Goal: Task Accomplishment & Management: Manage account settings

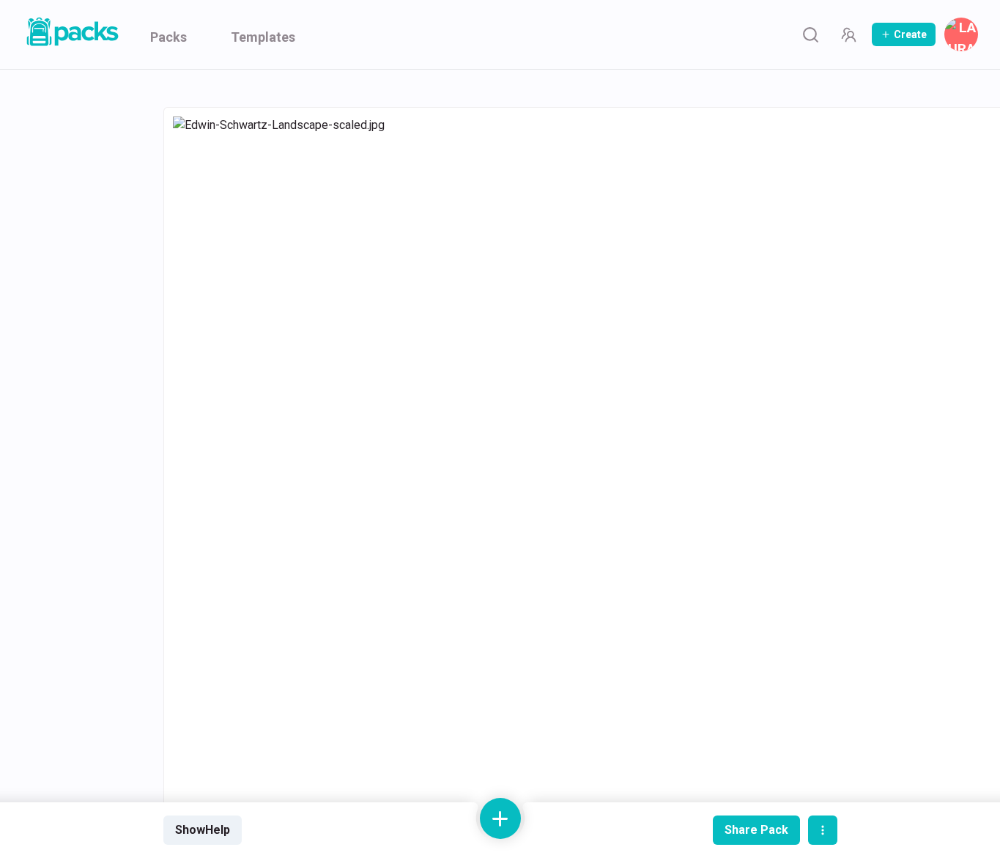
scroll to position [97, 0]
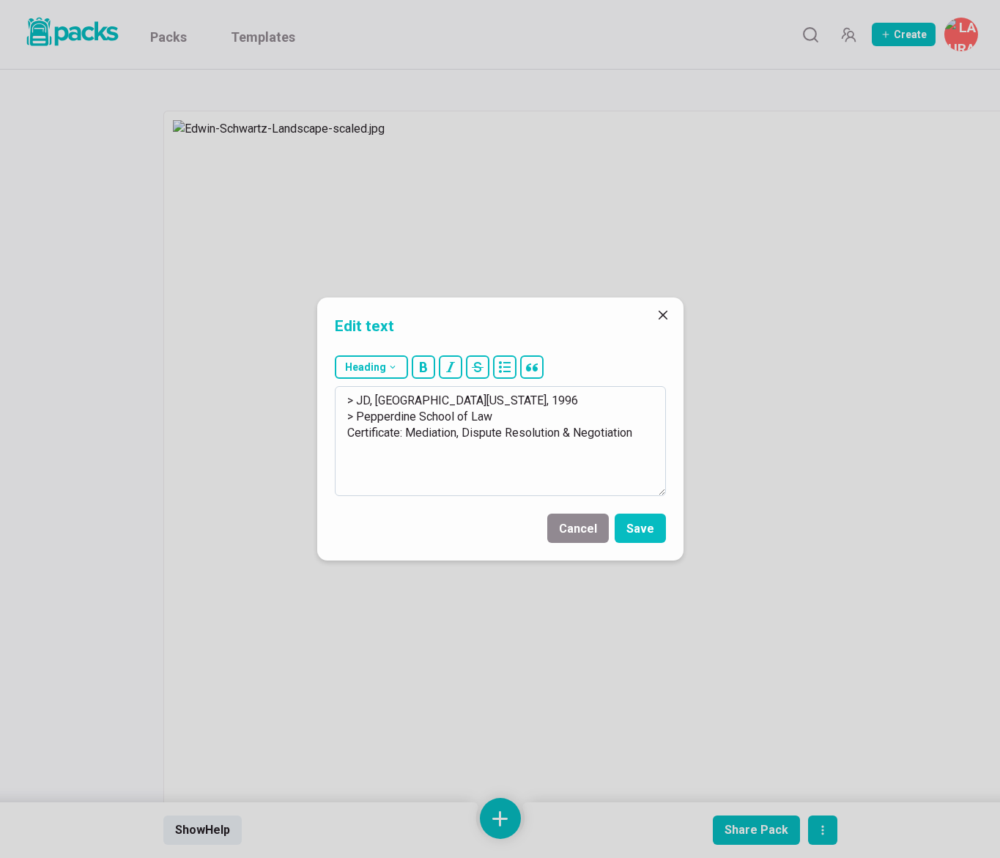
click at [363, 398] on textarea "> JD, [GEOGRAPHIC_DATA][US_STATE], 1996 > Pepperdine School of Law Certificate:…" at bounding box center [500, 441] width 331 height 110
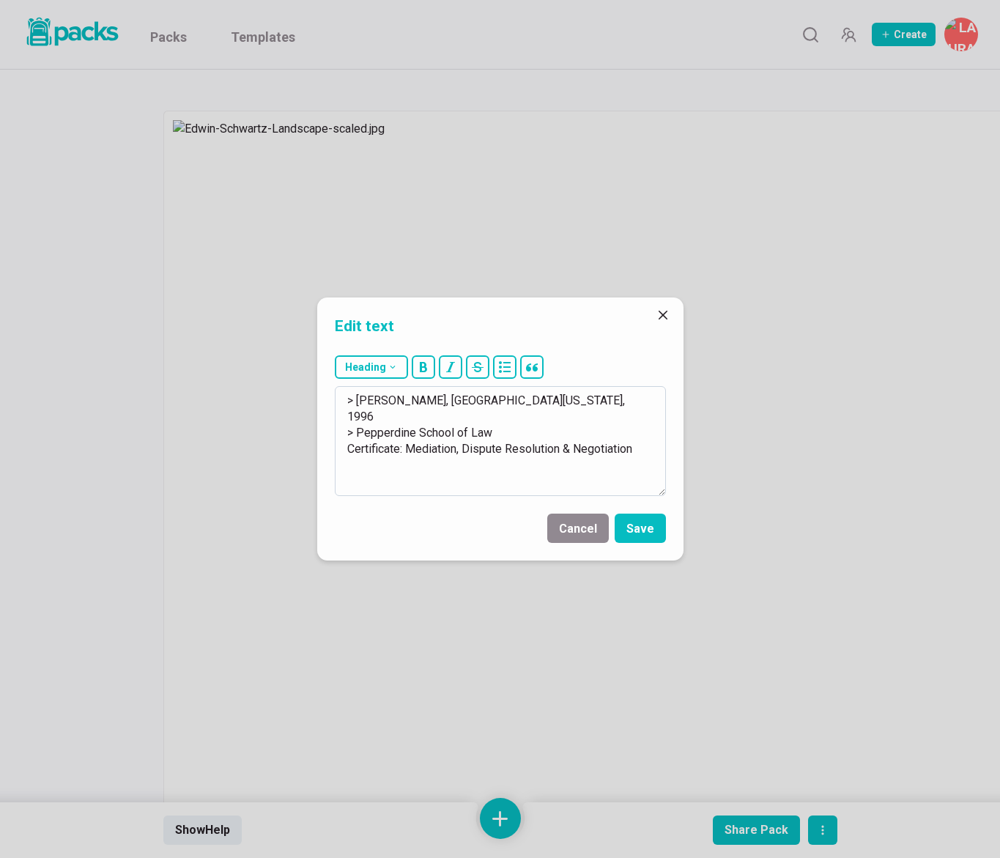
drag, startPoint x: 383, startPoint y: 401, endPoint x: 584, endPoint y: 404, distance: 201.6
click at [584, 404] on textarea "> [PERSON_NAME], [GEOGRAPHIC_DATA][US_STATE], 1996 > Pepperdine School of Law C…" at bounding box center [500, 441] width 331 height 110
drag, startPoint x: 357, startPoint y: 433, endPoint x: 508, endPoint y: 505, distance: 167.2
click at [508, 505] on form "Heading # H1 ## H2 ### H3 > [PERSON_NAME], [US_STATE] Western School of Law, 20…" at bounding box center [500, 455] width 366 height 211
paste textarea "B.S., Business Administr"
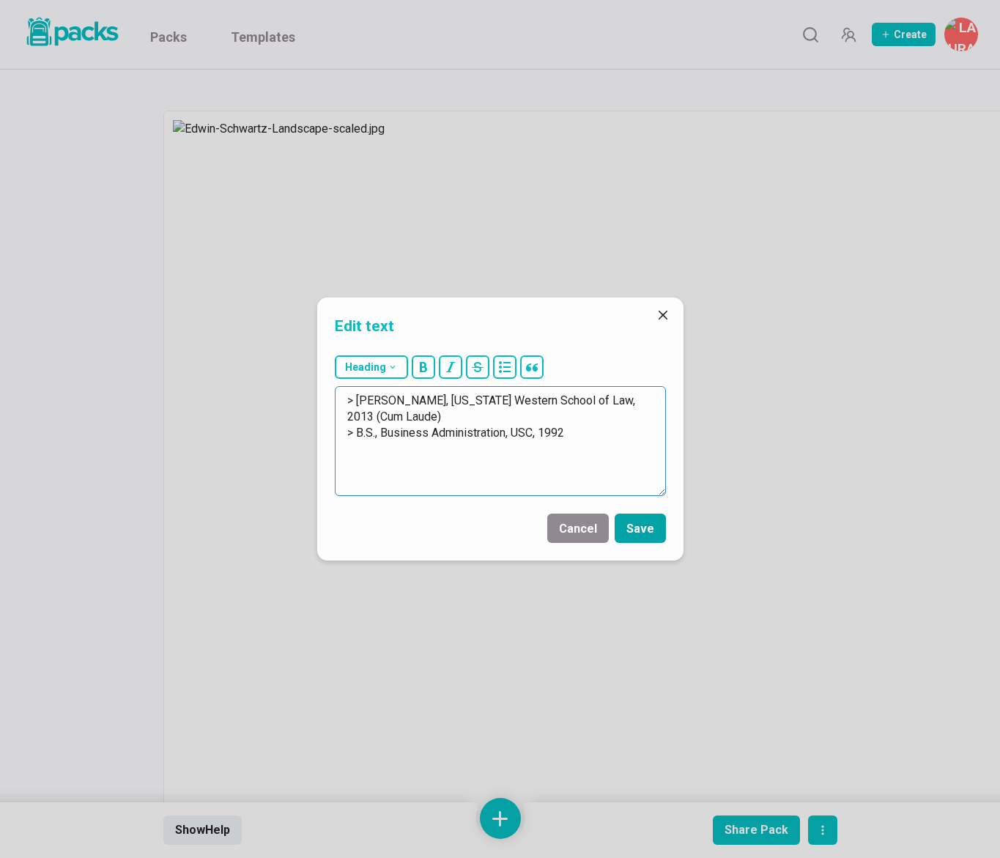
type textarea "> [PERSON_NAME], [US_STATE] Western School of Law, 2013 (Cum Laude) > B.S., Bus…"
click at [648, 531] on button "Save" at bounding box center [640, 528] width 51 height 29
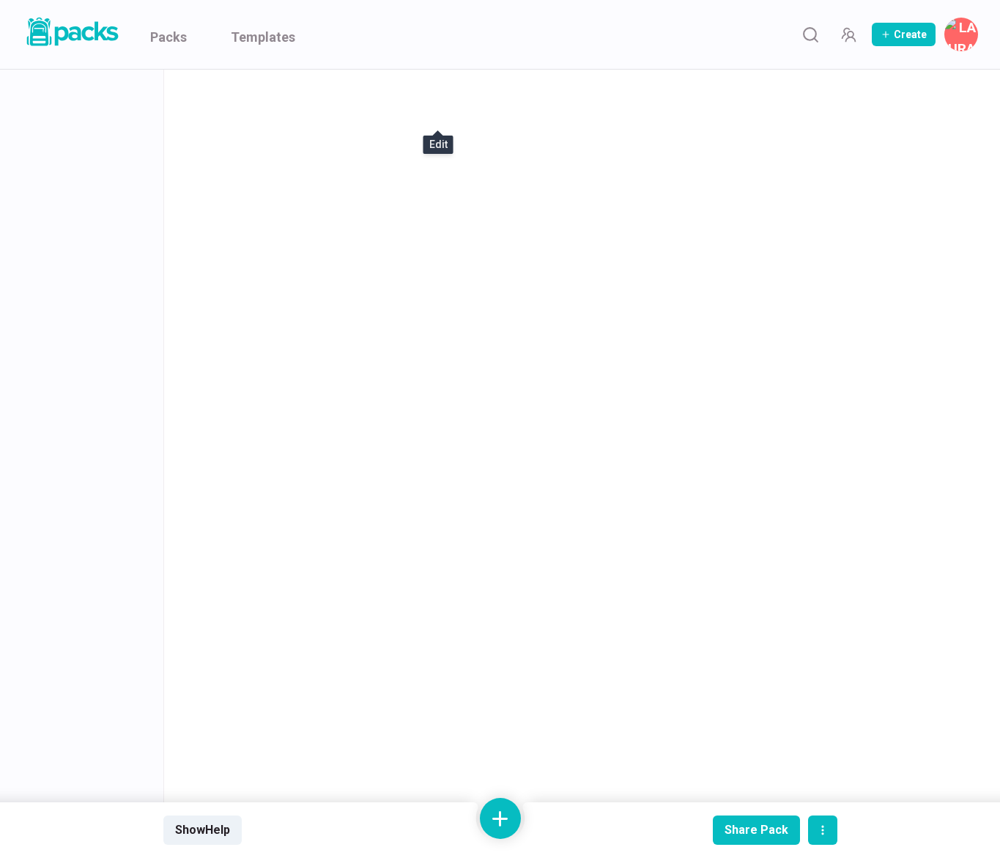
scroll to position [501, 0]
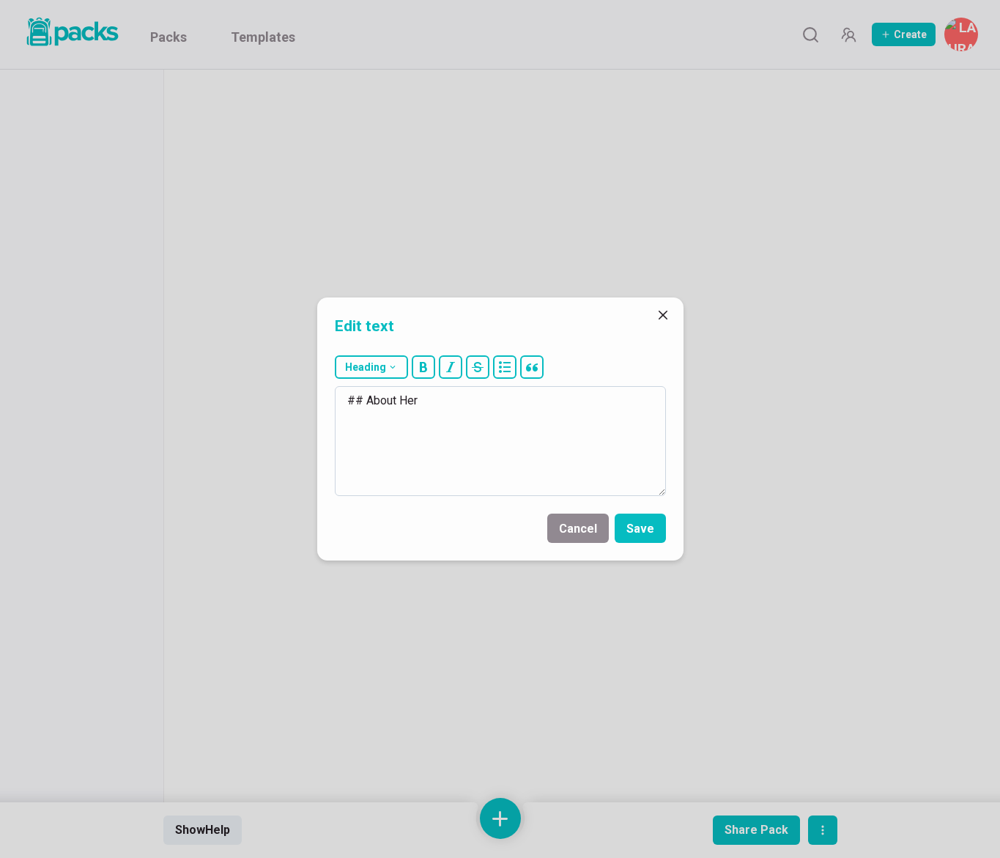
drag, startPoint x: 407, startPoint y: 398, endPoint x: 431, endPoint y: 396, distance: 23.6
click at [431, 396] on textarea "## About Her" at bounding box center [500, 441] width 331 height 110
type textarea "## About Him"
click at [647, 525] on button "Save" at bounding box center [640, 528] width 51 height 29
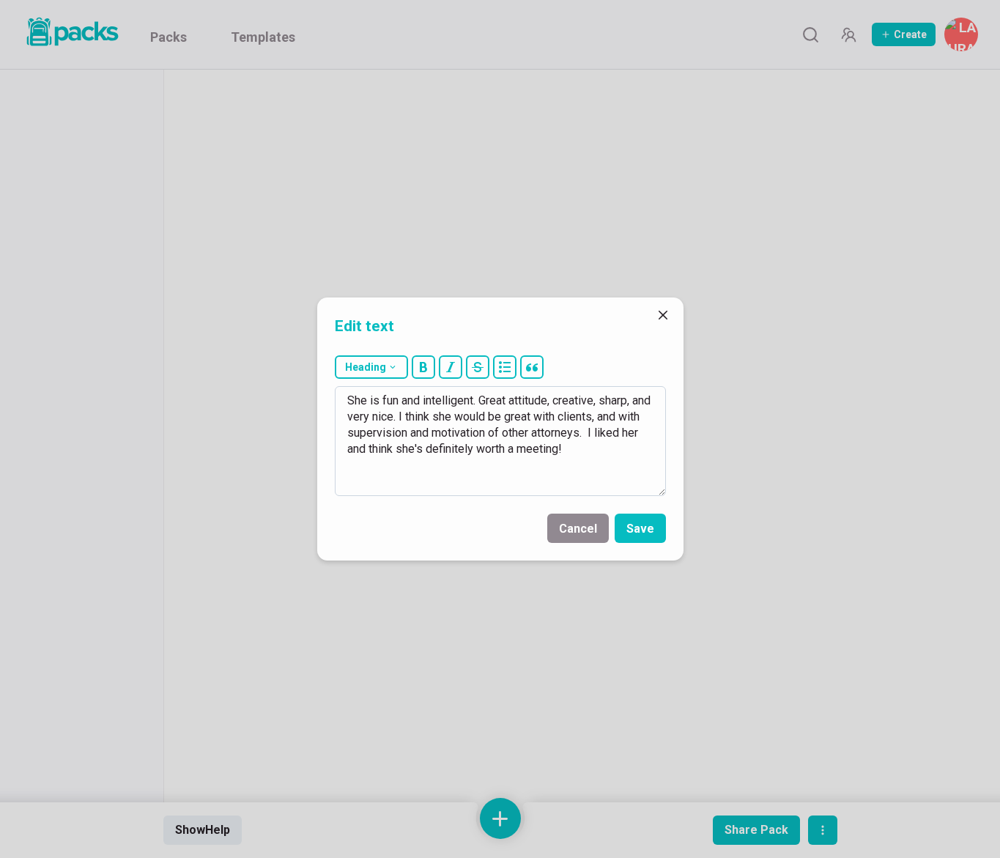
click at [485, 448] on textarea "She is fun and intelligent. Great attitude, creative, sharp, and very nice. I t…" at bounding box center [500, 441] width 331 height 110
drag, startPoint x: 345, startPoint y: 403, endPoint x: 569, endPoint y: 491, distance: 240.9
click at [570, 492] on textarea "She is fun and intelligent. Great attitude, creative, sharp, and very nice. I t…" at bounding box center [500, 441] width 331 height 110
drag, startPoint x: 577, startPoint y: 418, endPoint x: 581, endPoint y: 425, distance: 7.9
click at [577, 418] on textarea "He has a strong personality, and seems to have a thick skin. I know his more re…" at bounding box center [500, 441] width 331 height 110
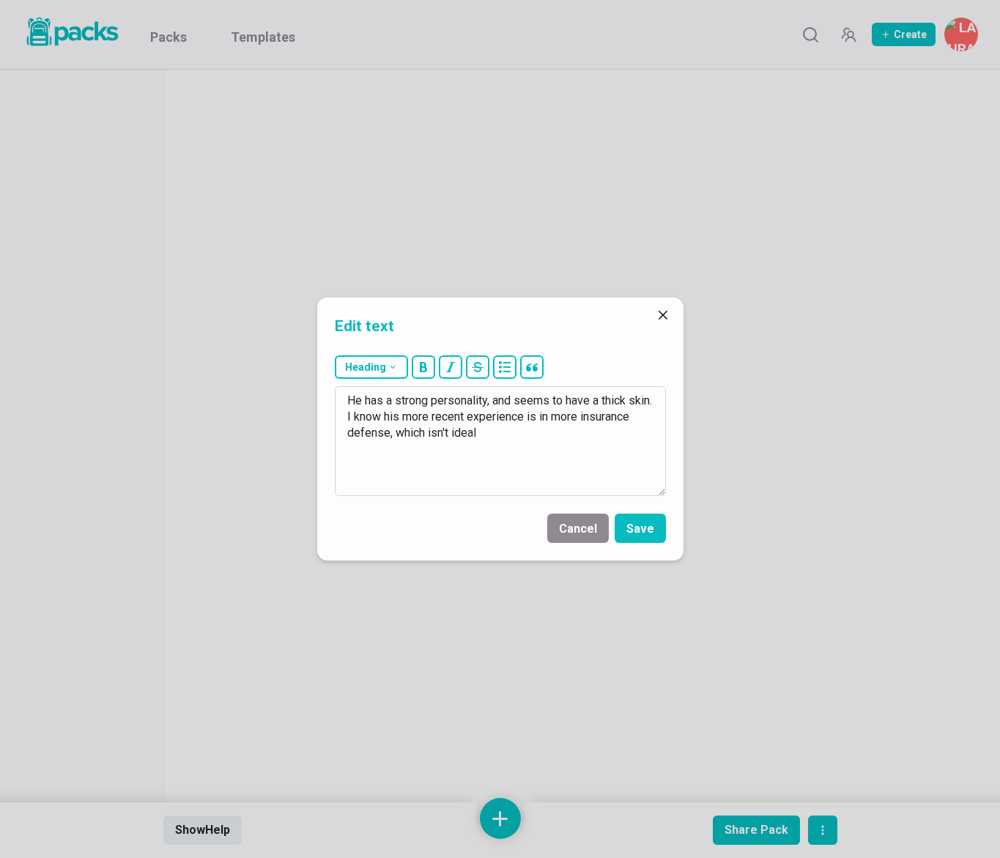
click at [540, 431] on textarea "He has a strong personality, and seems to have a thick skin. I know his more re…" at bounding box center [500, 441] width 331 height 110
click at [421, 450] on textarea "He has a strong personality, and seems to have a thick skin. I know his more re…" at bounding box center [500, 441] width 331 height 110
click at [512, 459] on textarea "He has a strong personality, and seems to have a thick skin. I know his more re…" at bounding box center [500, 441] width 331 height 110
type textarea "He has a strong personality, and seems to have a thick skin. I know his more re…"
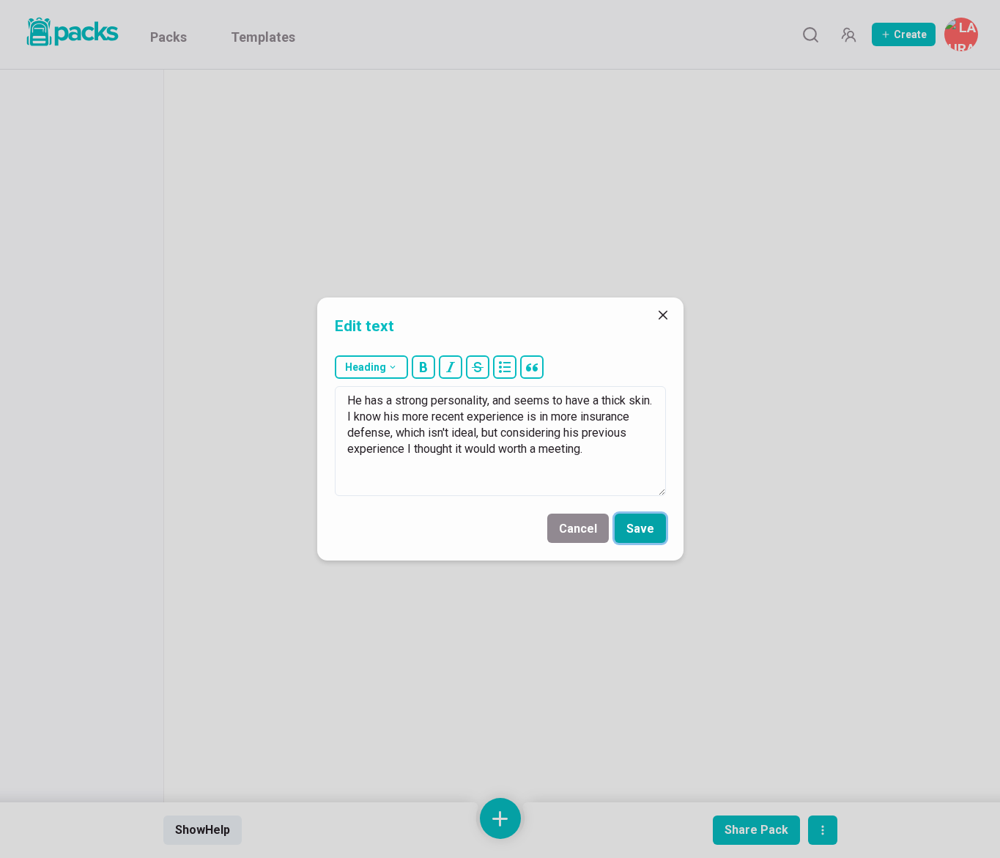
click at [652, 532] on button "Save" at bounding box center [640, 528] width 51 height 29
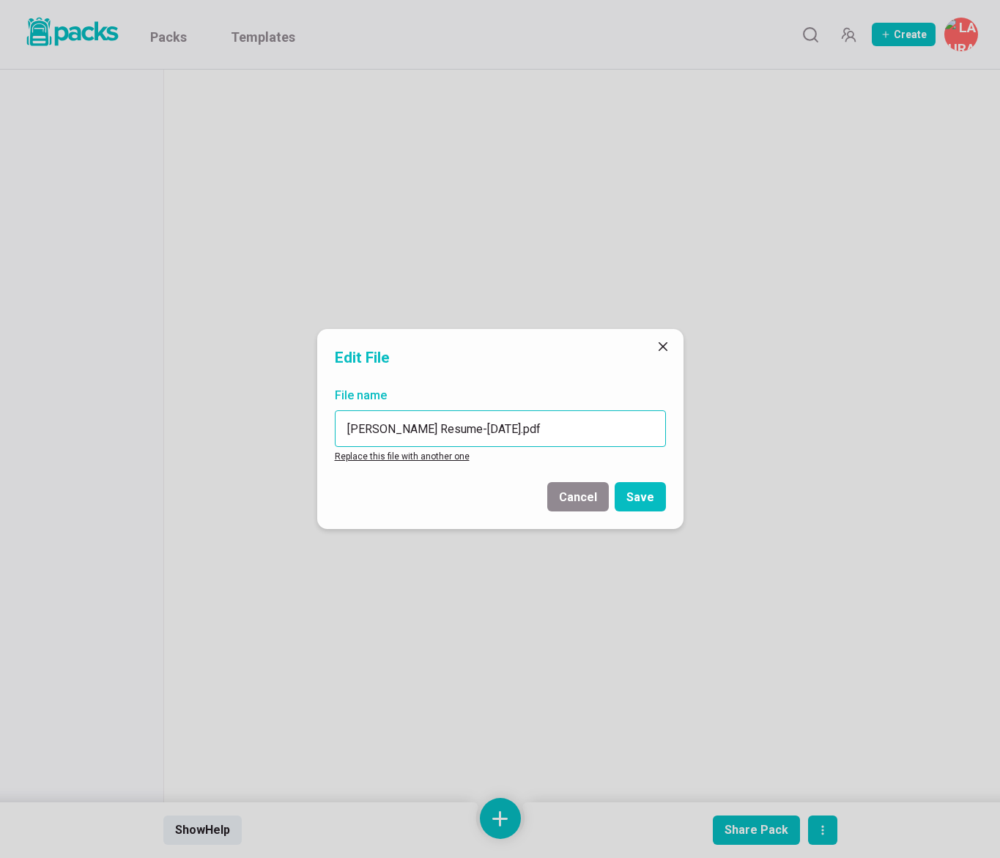
drag, startPoint x: 475, startPoint y: 429, endPoint x: 542, endPoint y: 424, distance: 66.9
click at [542, 423] on input "[PERSON_NAME] Resume-[DATE].pdf" at bounding box center [500, 428] width 331 height 37
type input "[PERSON_NAME] Resume.pdf"
click at [633, 494] on button "Save" at bounding box center [640, 496] width 51 height 29
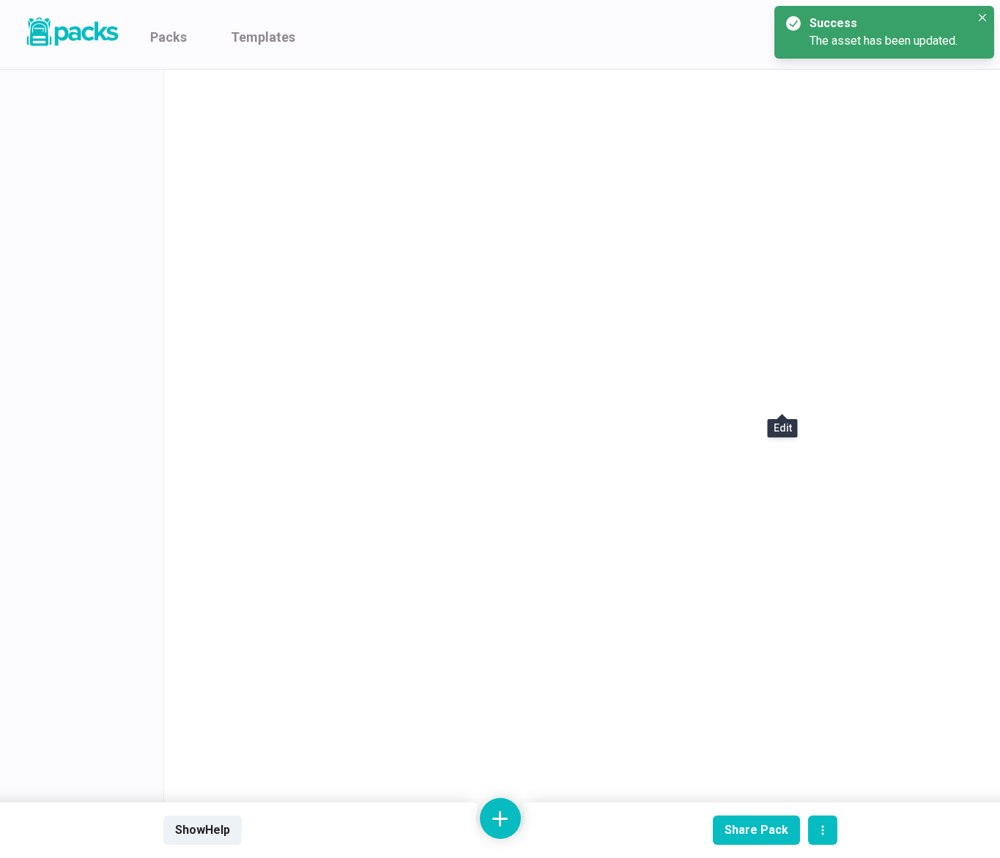
scroll to position [714, 0]
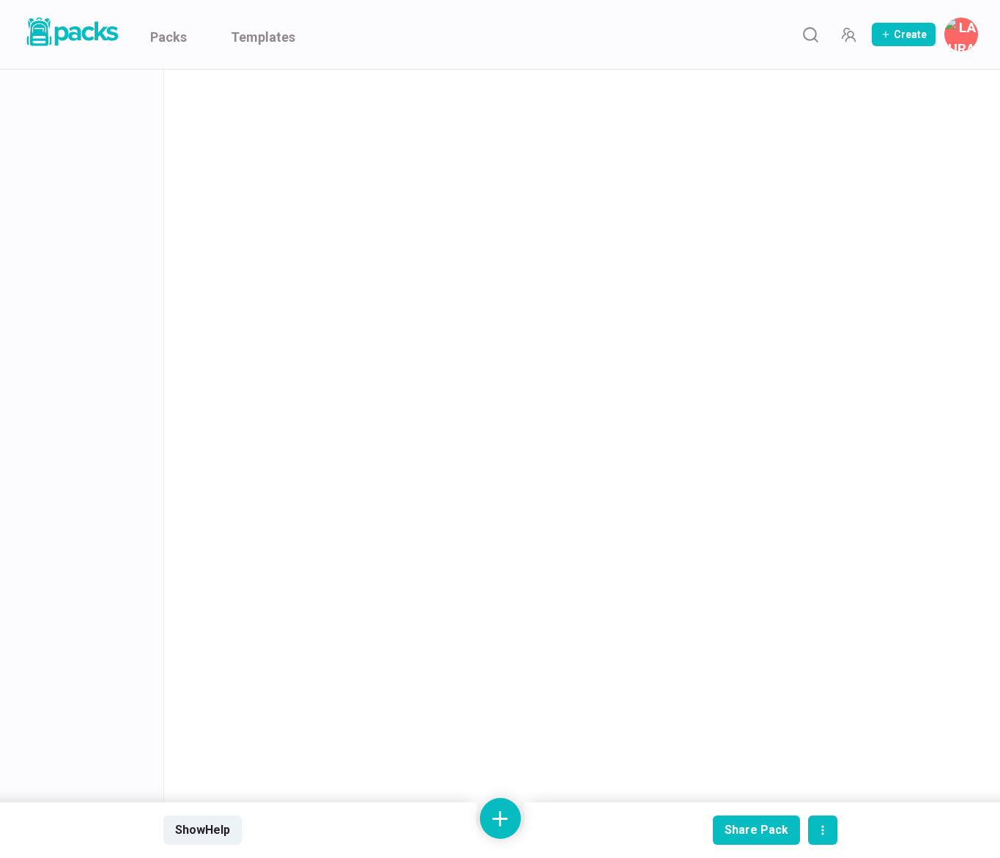
scroll to position [662, 0]
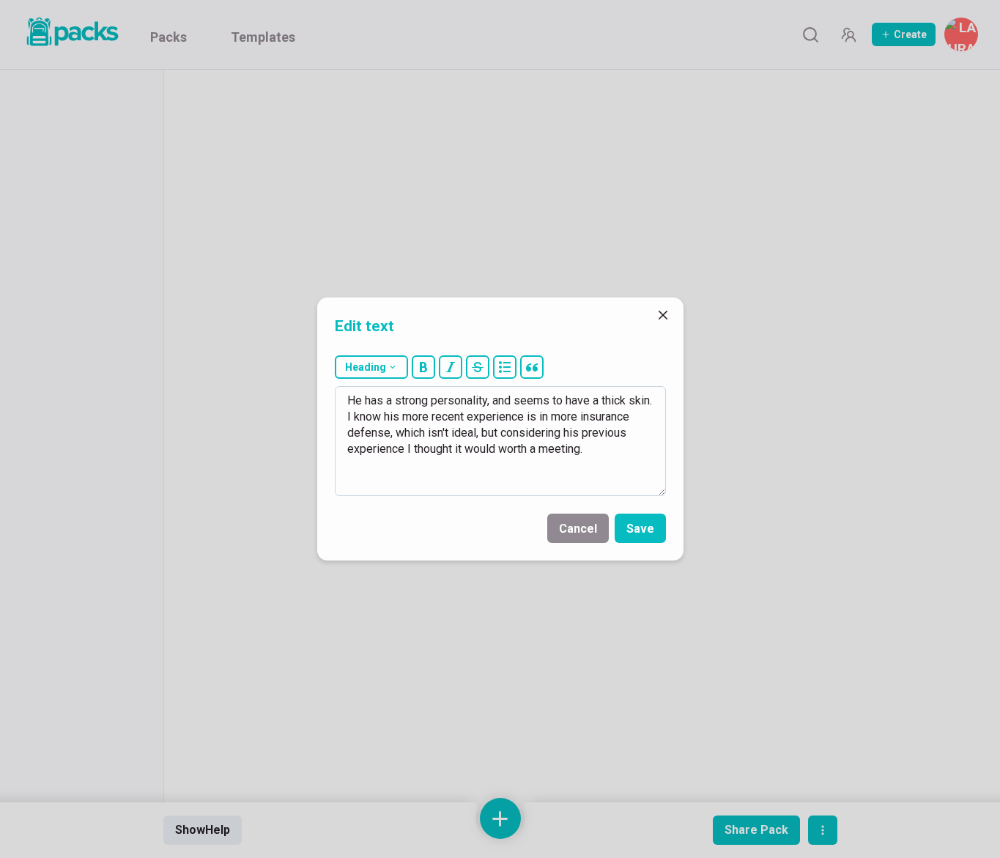
click at [440, 416] on textarea "He has a strong personality, and seems to have a thick skin. I know his more re…" at bounding box center [500, 441] width 331 height 110
click at [566, 418] on textarea "He has a strong personality, and seems to have a thick skin. I know his recent …" at bounding box center [500, 441] width 331 height 110
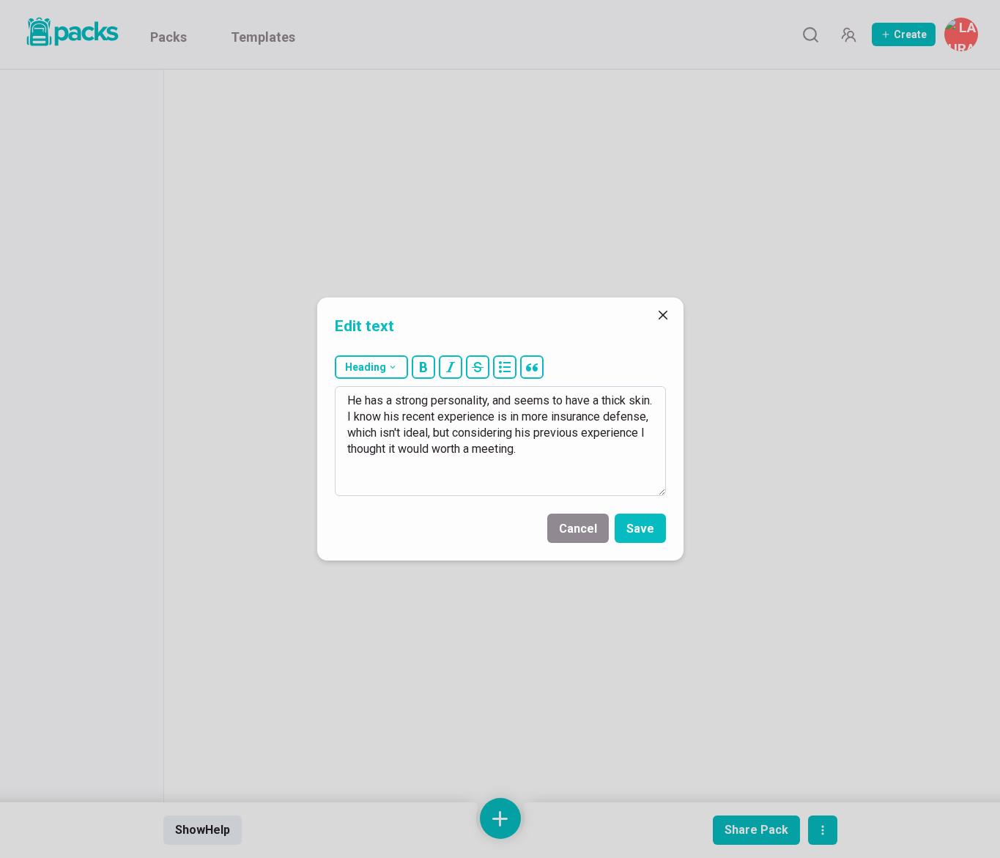
click at [566, 418] on textarea "He has a strong personality, and seems to have a thick skin. I know his recent …" at bounding box center [500, 441] width 331 height 110
click at [435, 449] on textarea "He has a strong personality, and seems to have a thick skin. I know his recent …" at bounding box center [500, 441] width 331 height 110
type textarea "He has a strong personality, and seems to have a thick skin. I know his recent …"
click at [639, 531] on button "Save" at bounding box center [640, 528] width 51 height 29
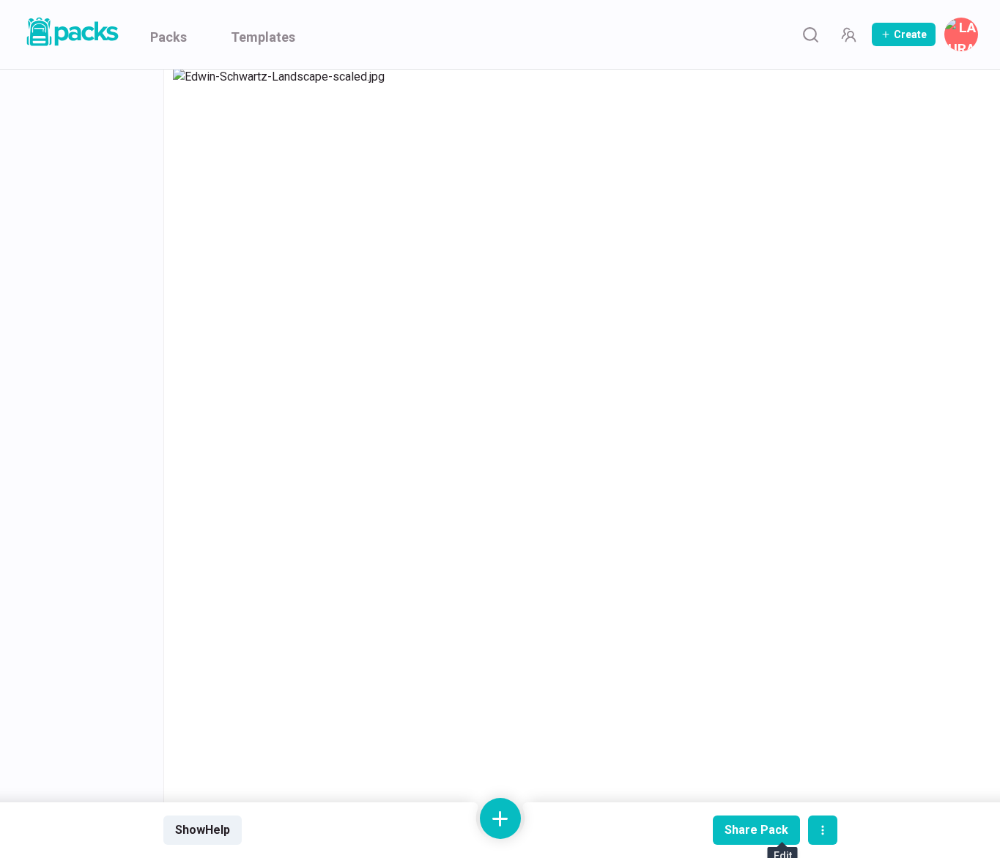
scroll to position [213, 0]
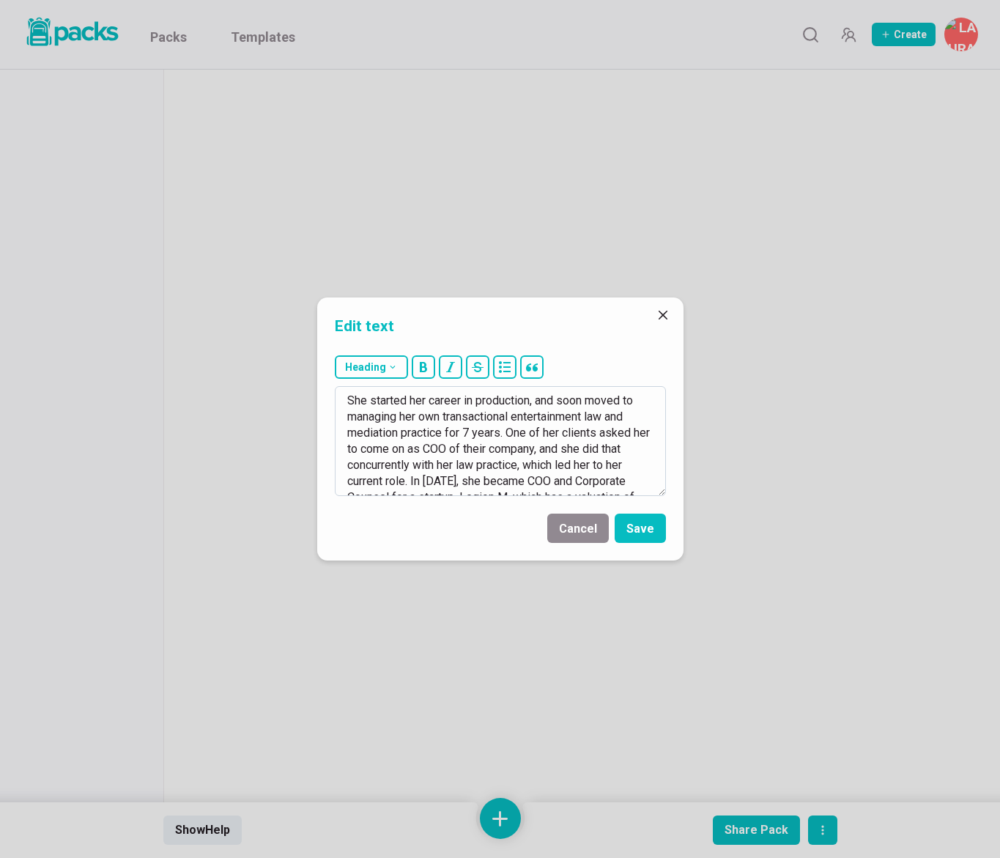
click at [450, 426] on textarea "She started her career in production, and soon moved to managing her own transa…" at bounding box center [500, 441] width 331 height 110
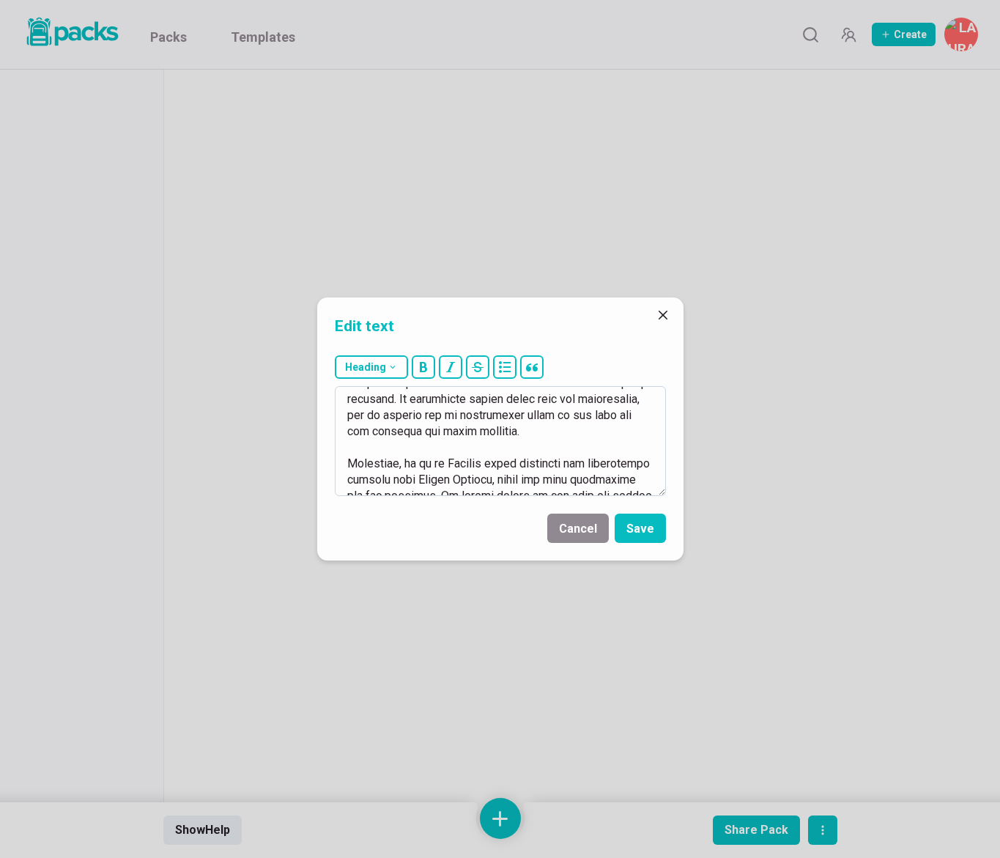
scroll to position [0, 0]
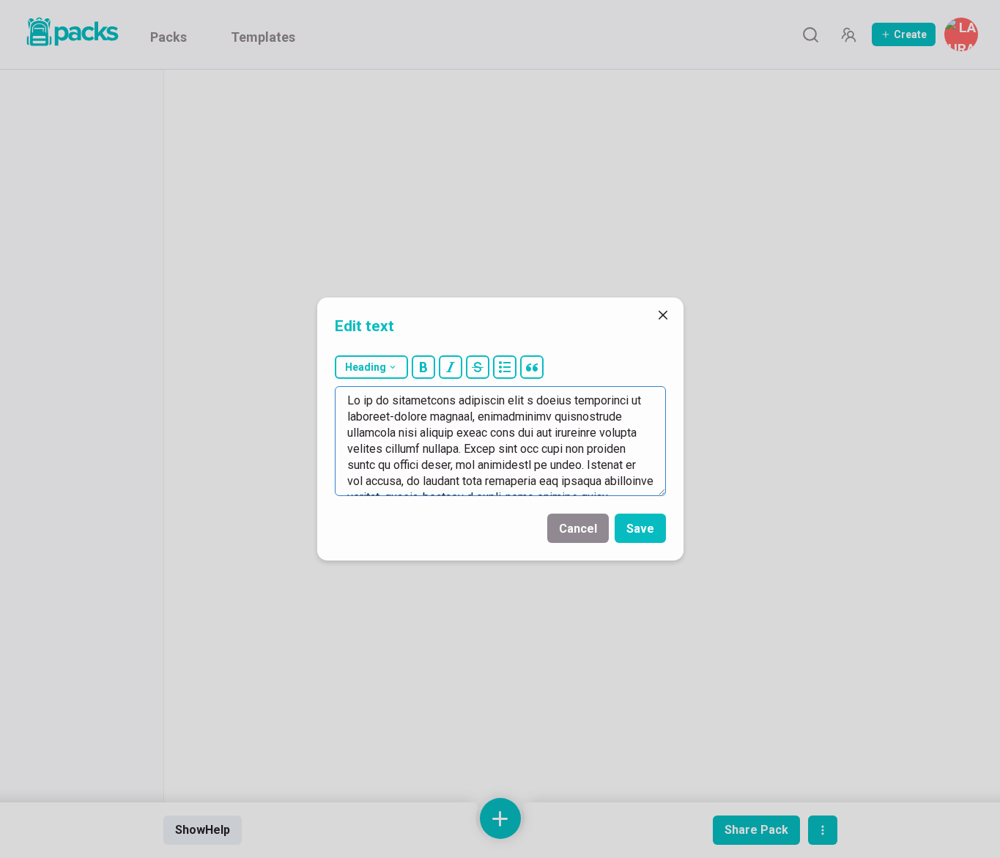
drag, startPoint x: 348, startPoint y: 401, endPoint x: 333, endPoint y: 397, distance: 15.8
click at [333, 397] on div "Heading # H1 ## H2 ### H3" at bounding box center [500, 426] width 366 height 152
click at [482, 416] on textarea at bounding box center [500, 441] width 331 height 110
click at [411, 432] on textarea at bounding box center [500, 441] width 331 height 110
click at [426, 432] on textarea at bounding box center [500, 441] width 331 height 110
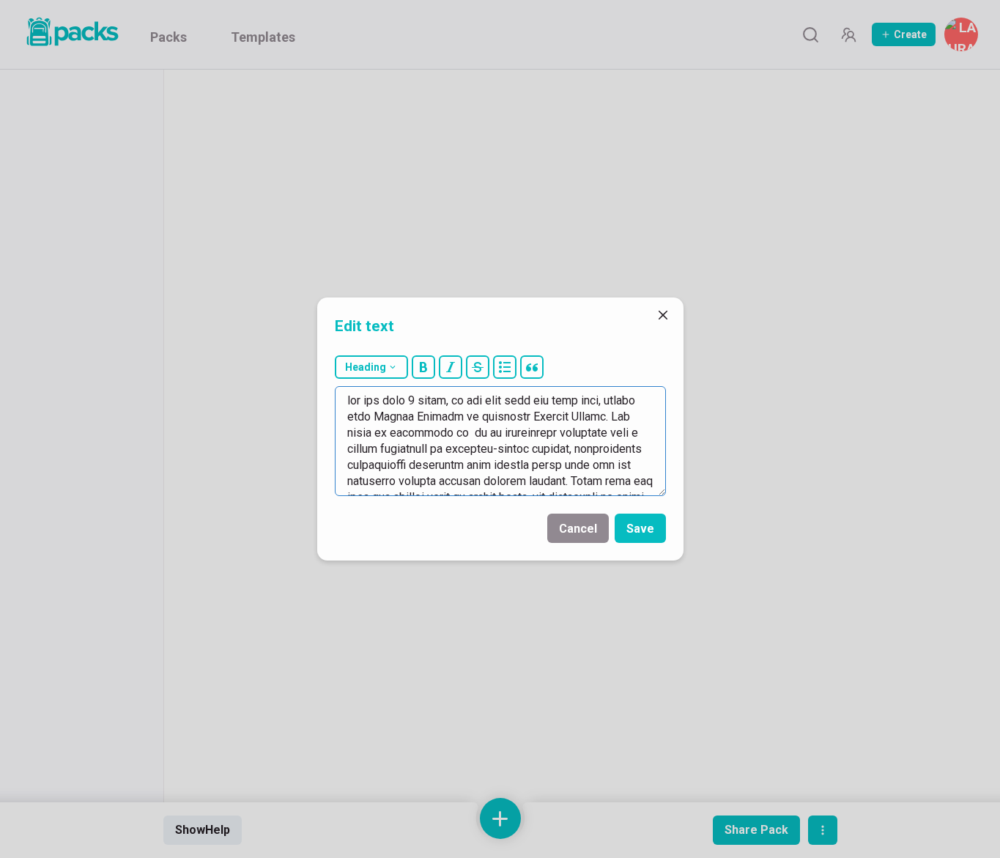
click at [471, 447] on textarea at bounding box center [500, 441] width 331 height 110
drag, startPoint x: 475, startPoint y: 433, endPoint x: 458, endPoint y: 448, distance: 22.8
click at [458, 448] on textarea at bounding box center [500, 441] width 331 height 110
drag, startPoint x: 355, startPoint y: 434, endPoint x: 470, endPoint y: 432, distance: 115.1
click at [471, 432] on textarea at bounding box center [500, 441] width 331 height 110
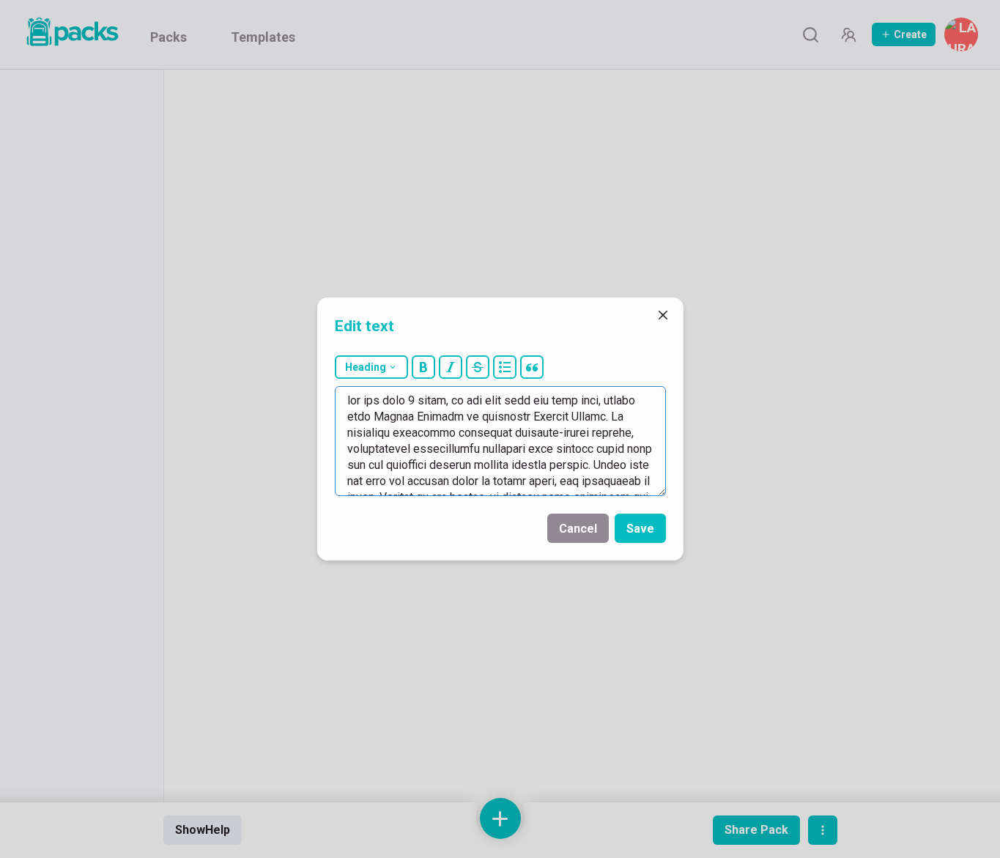
click at [377, 432] on textarea at bounding box center [500, 441] width 331 height 110
drag, startPoint x: 352, startPoint y: 449, endPoint x: 621, endPoint y: 465, distance: 270.1
click at [622, 465] on textarea at bounding box center [500, 441] width 331 height 110
drag, startPoint x: 484, startPoint y: 432, endPoint x: 620, endPoint y: 447, distance: 136.4
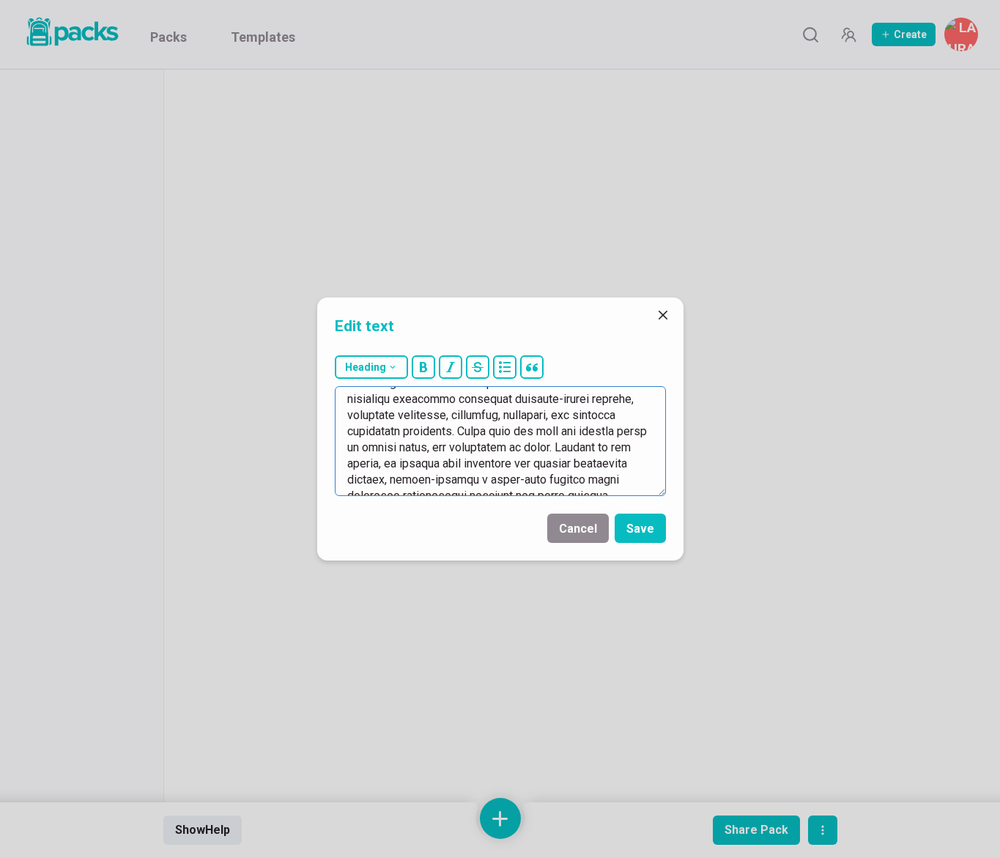
click at [620, 447] on textarea at bounding box center [500, 441] width 331 height 110
drag, startPoint x: 613, startPoint y: 431, endPoint x: 620, endPoint y: 436, distance: 8.4
click at [613, 431] on textarea at bounding box center [500, 441] width 331 height 110
click at [490, 446] on textarea at bounding box center [500, 441] width 331 height 110
click at [400, 464] on textarea at bounding box center [500, 441] width 331 height 110
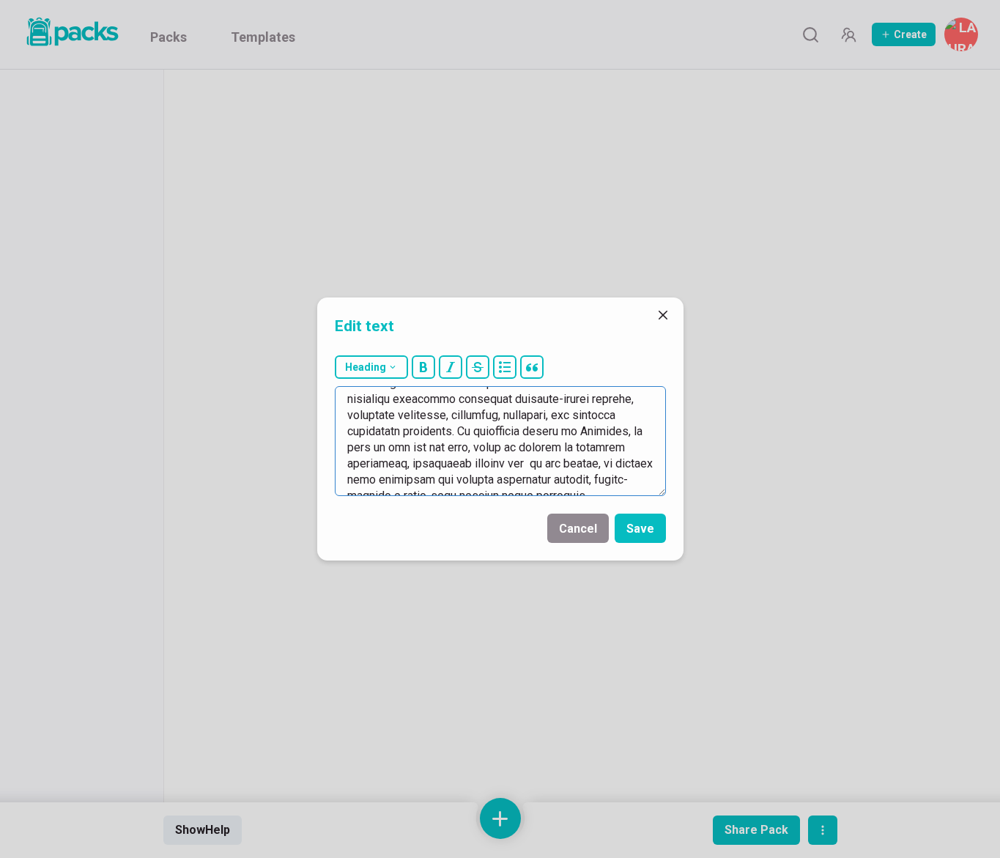
drag, startPoint x: 397, startPoint y: 467, endPoint x: 392, endPoint y: 476, distance: 10.8
click at [392, 476] on textarea at bounding box center [500, 441] width 331 height 110
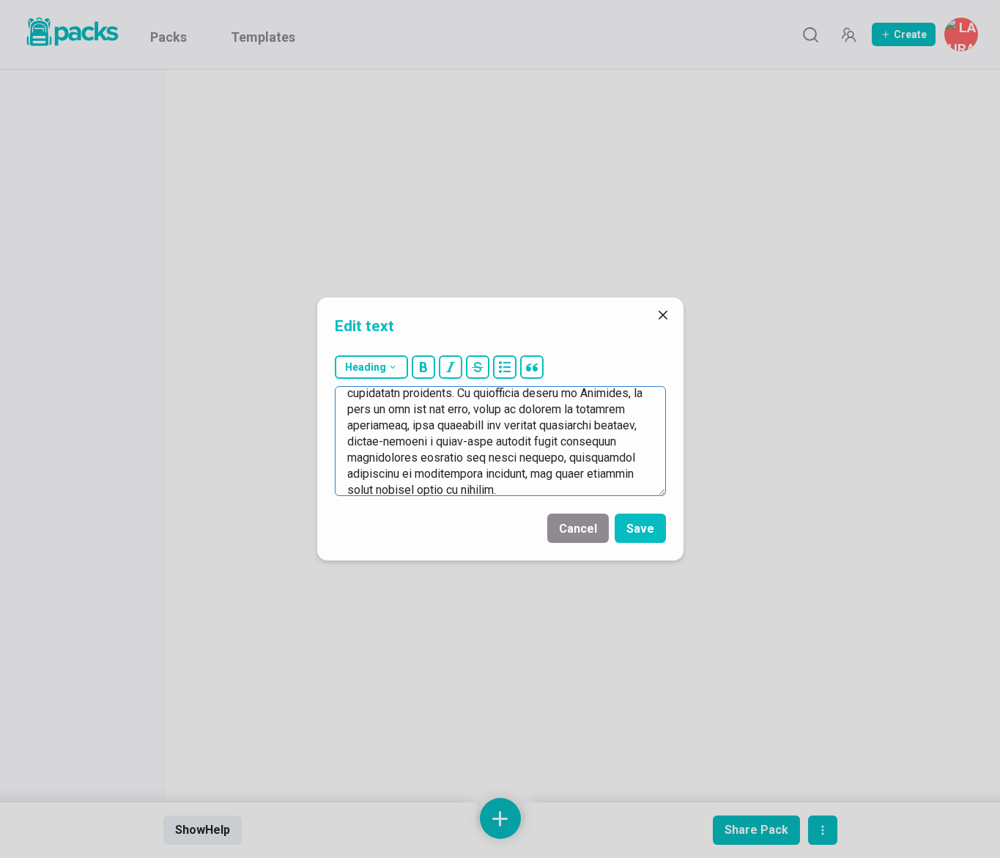
scroll to position [79, 0]
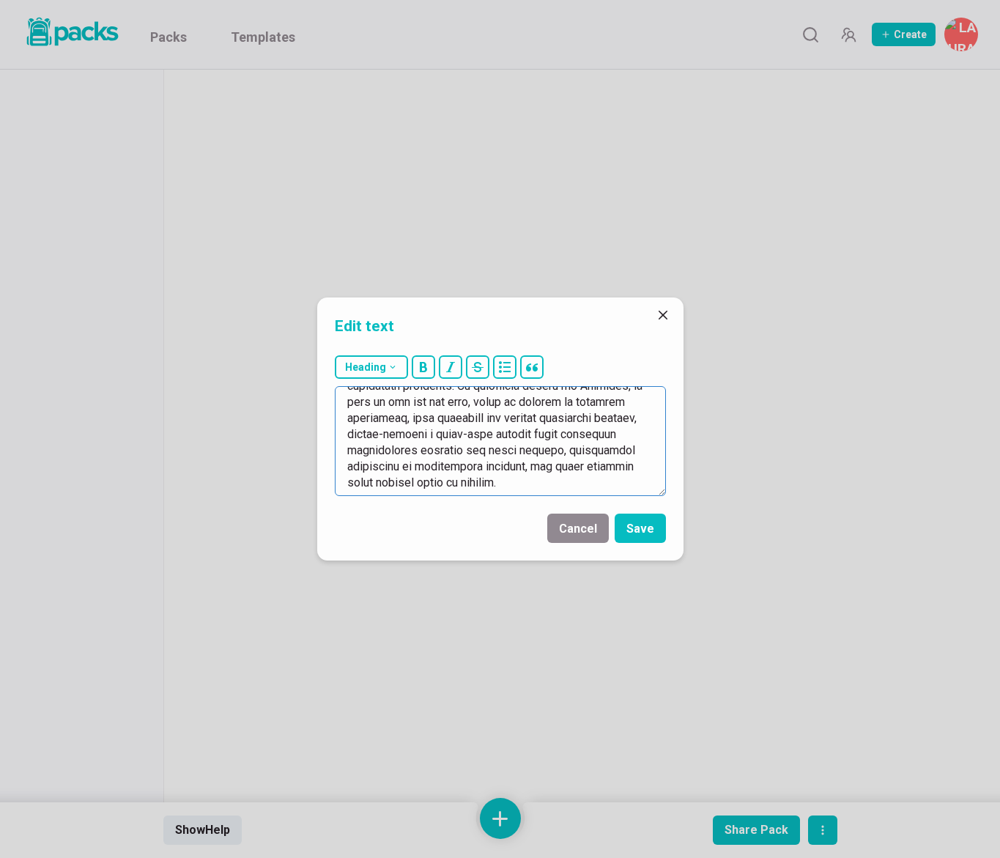
drag, startPoint x: 547, startPoint y: 451, endPoint x: 579, endPoint y: 463, distance: 33.6
click at [579, 462] on textarea at bounding box center [500, 441] width 331 height 110
drag, startPoint x: 584, startPoint y: 465, endPoint x: 548, endPoint y: 450, distance: 39.1
click at [548, 450] on textarea at bounding box center [500, 441] width 331 height 110
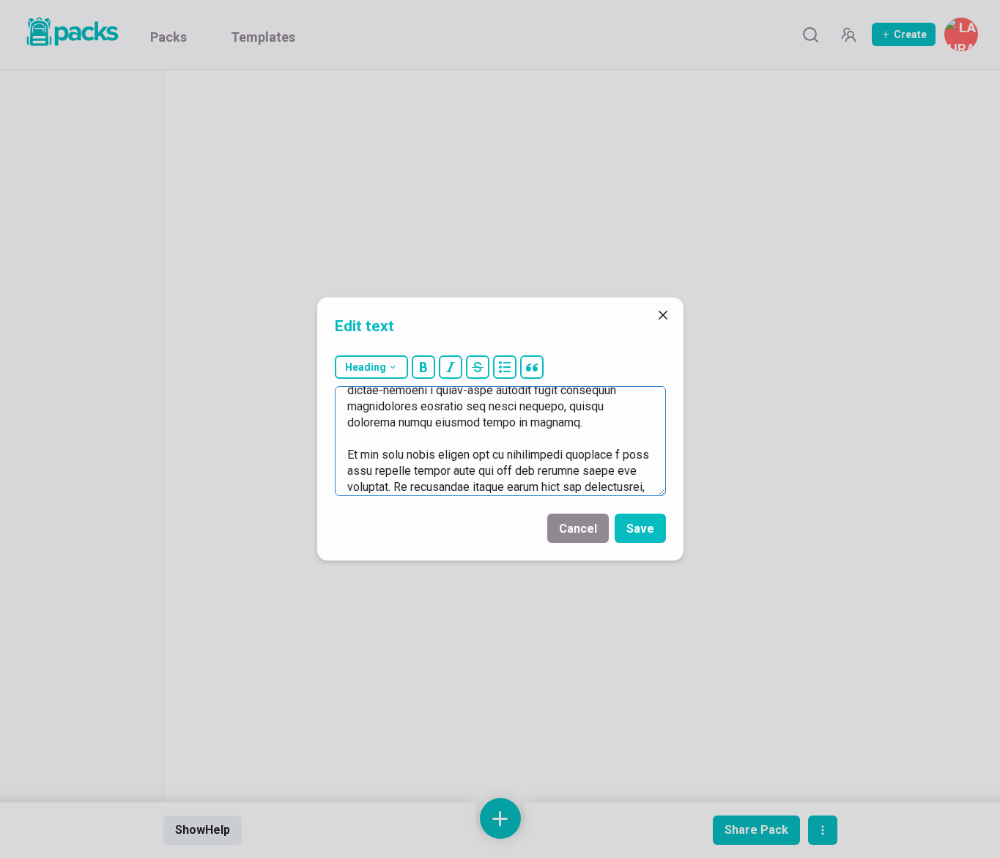
scroll to position [125, 0]
click at [398, 416] on textarea at bounding box center [500, 441] width 331 height 110
click at [419, 417] on textarea at bounding box center [500, 441] width 331 height 110
drag, startPoint x: 443, startPoint y: 418, endPoint x: 495, endPoint y: 418, distance: 52.0
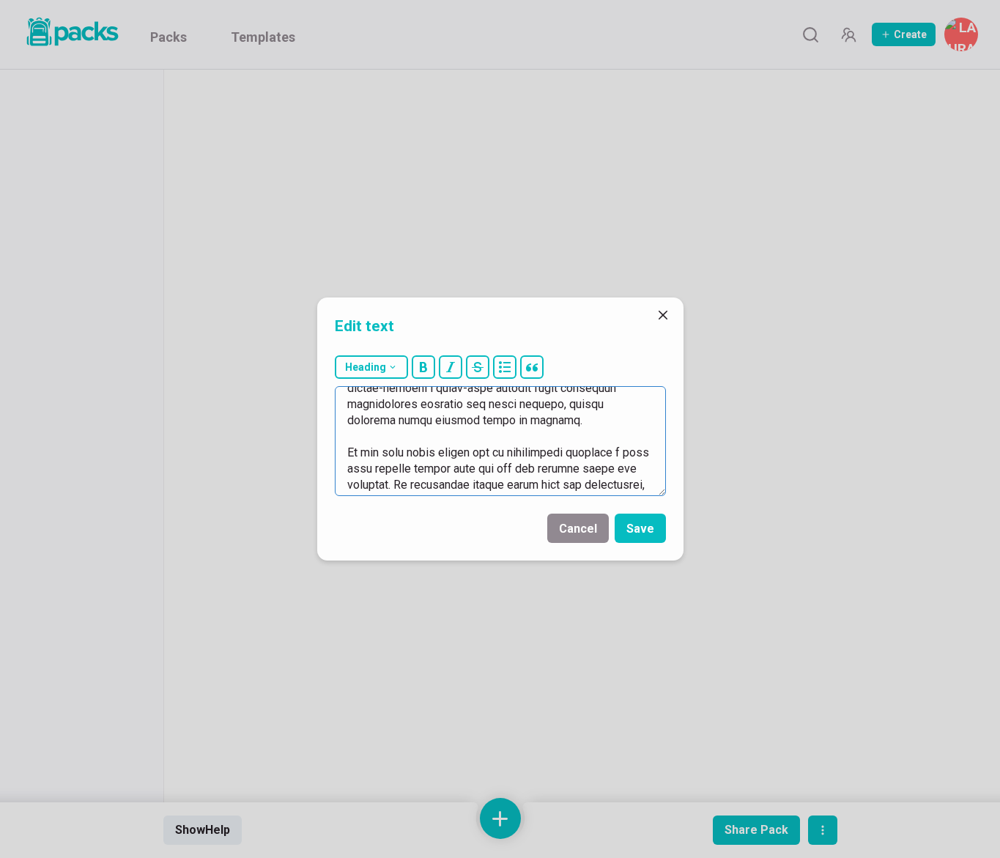
click at [495, 418] on textarea at bounding box center [500, 441] width 331 height 110
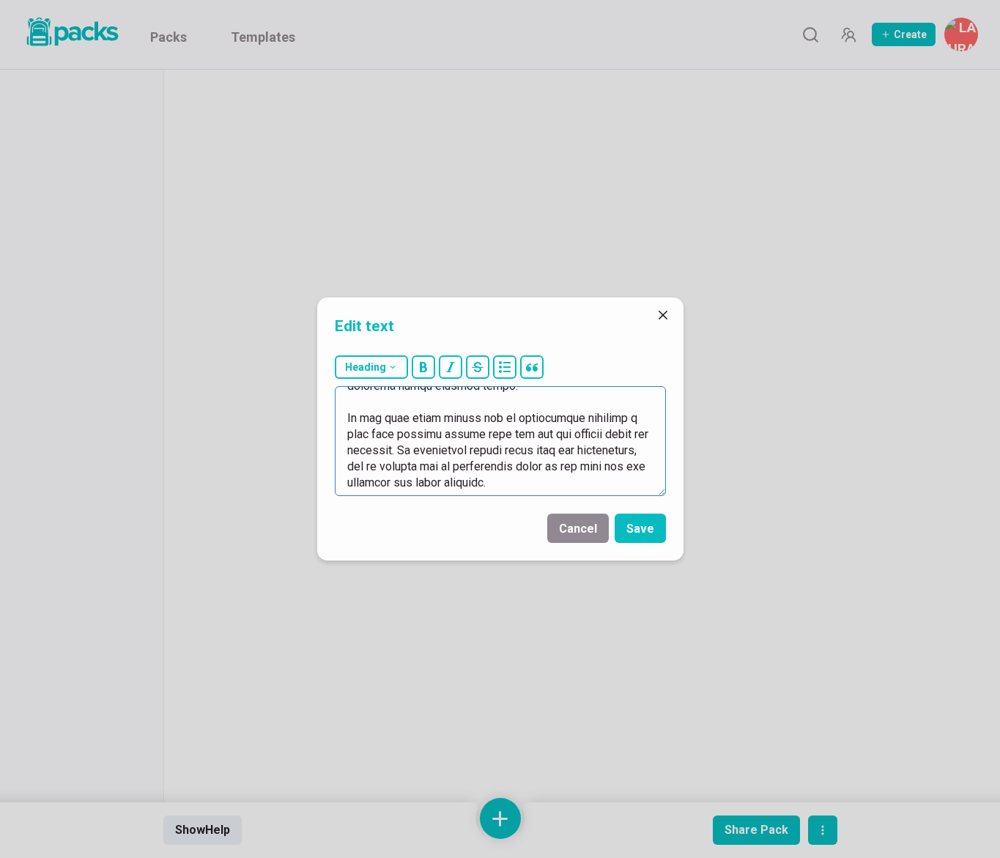
drag, startPoint x: 401, startPoint y: 448, endPoint x: 342, endPoint y: 416, distance: 67.9
click at [342, 416] on textarea at bounding box center [500, 441] width 331 height 110
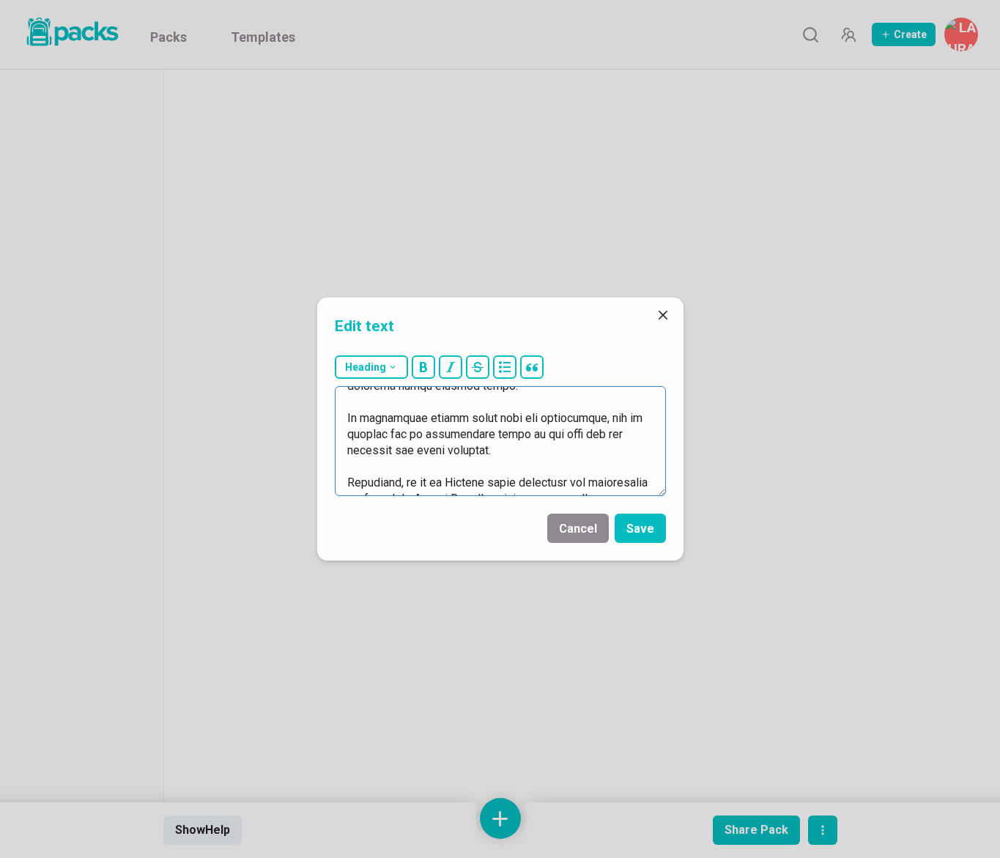
click at [372, 417] on textarea at bounding box center [500, 441] width 331 height 110
click at [490, 428] on textarea at bounding box center [500, 441] width 331 height 110
drag, startPoint x: 481, startPoint y: 434, endPoint x: 503, endPoint y: 446, distance: 24.3
click at [503, 446] on textarea at bounding box center [500, 441] width 331 height 110
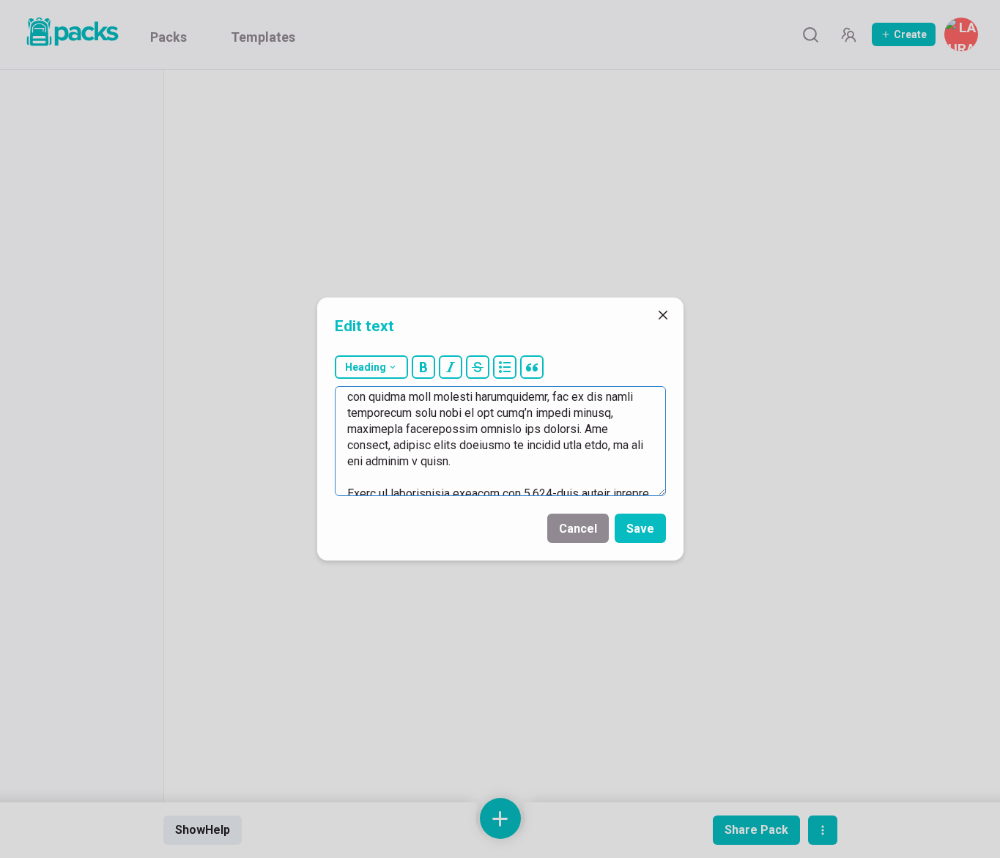
scroll to position [304, 0]
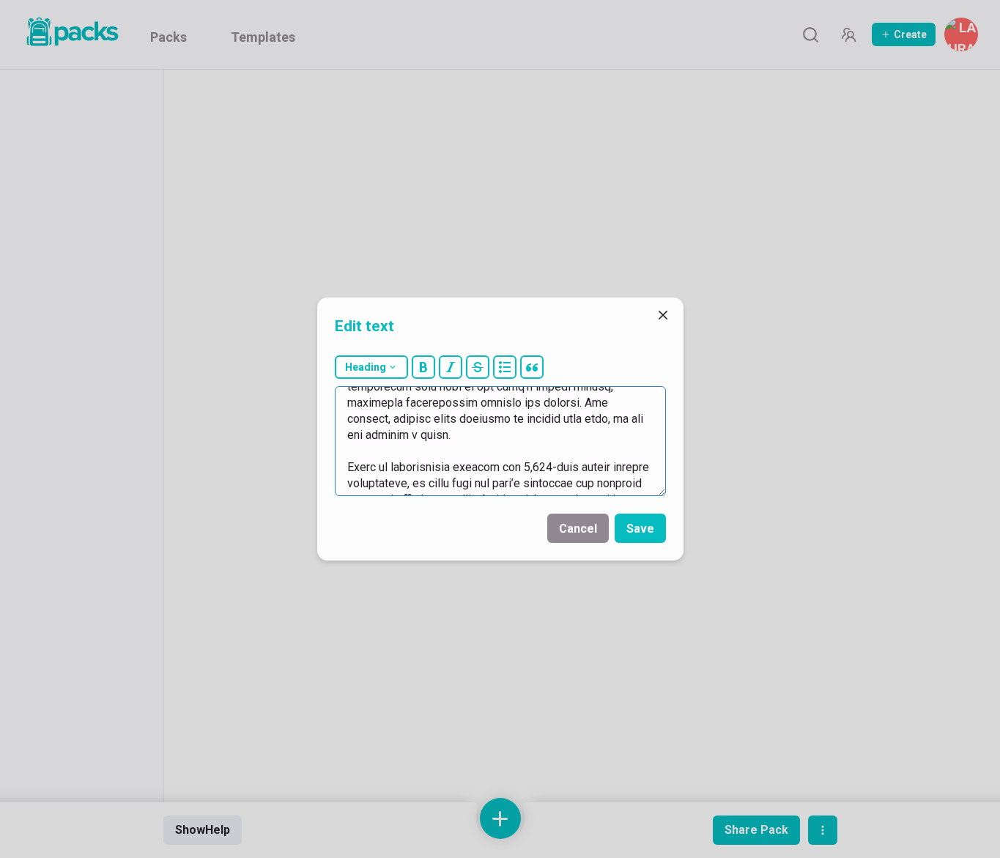
drag, startPoint x: 347, startPoint y: 398, endPoint x: 585, endPoint y: 427, distance: 239.2
click at [585, 427] on textarea at bounding box center [500, 441] width 331 height 110
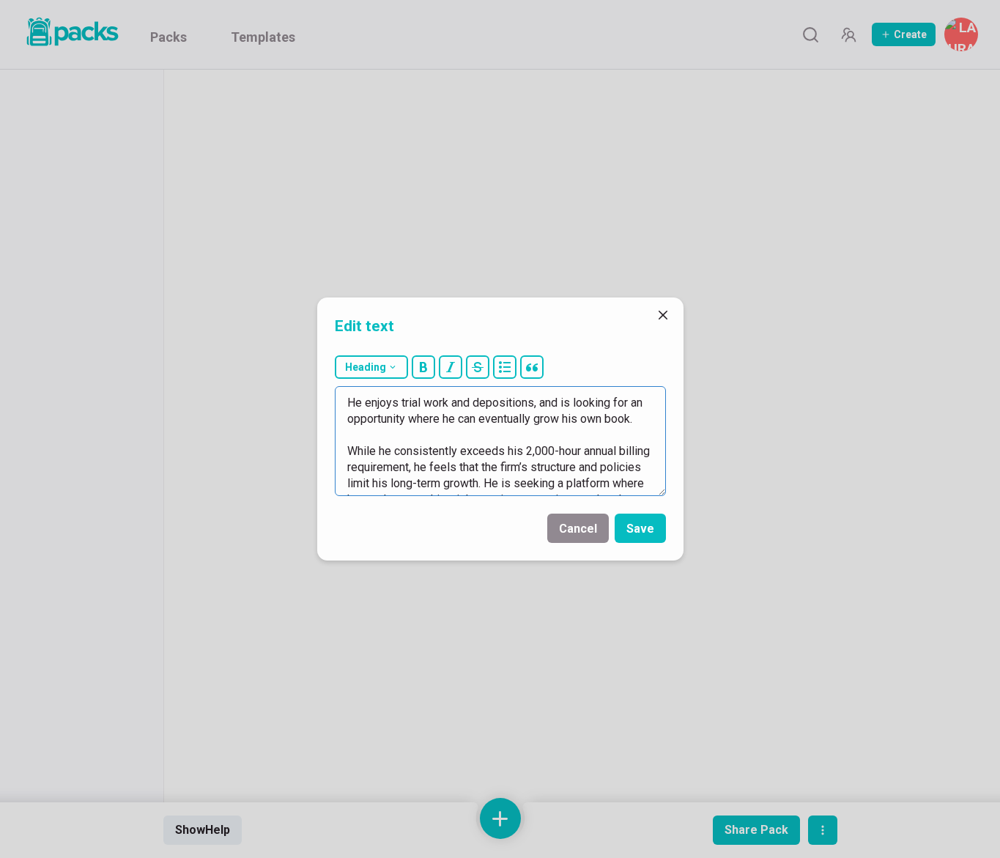
scroll to position [175, 0]
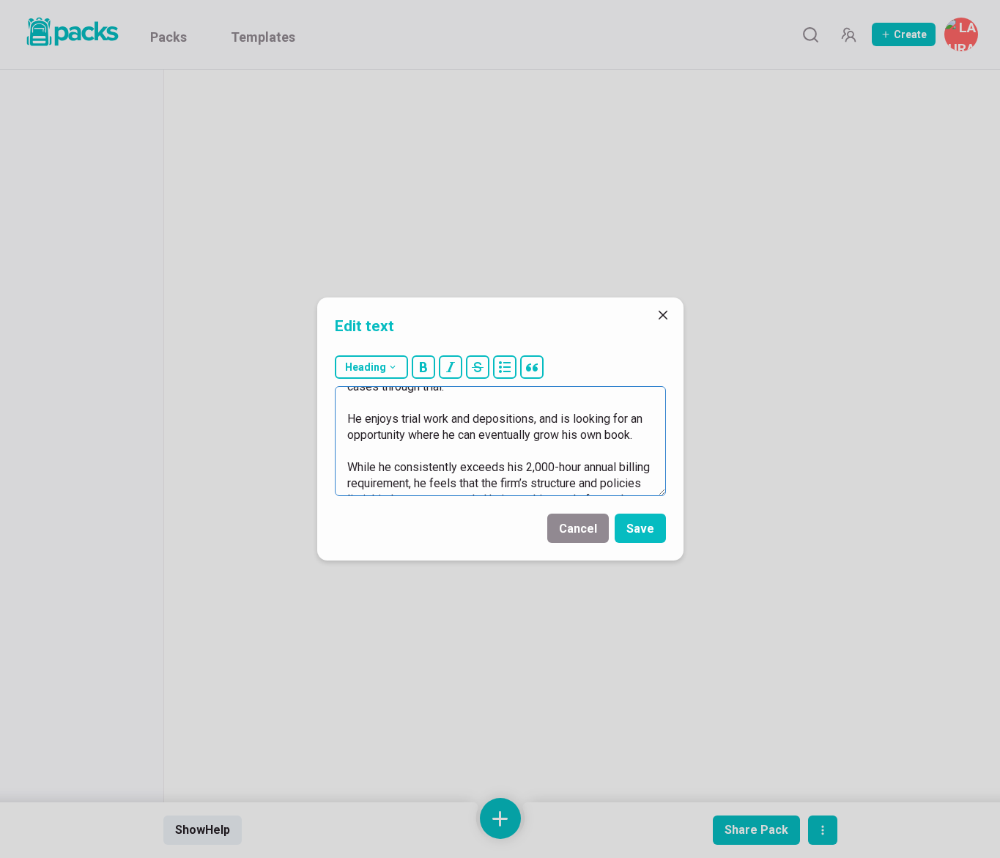
click at [345, 450] on textarea "for the last 5 years, he has been with the same team, moving from Ropers [PERSO…" at bounding box center [500, 441] width 331 height 110
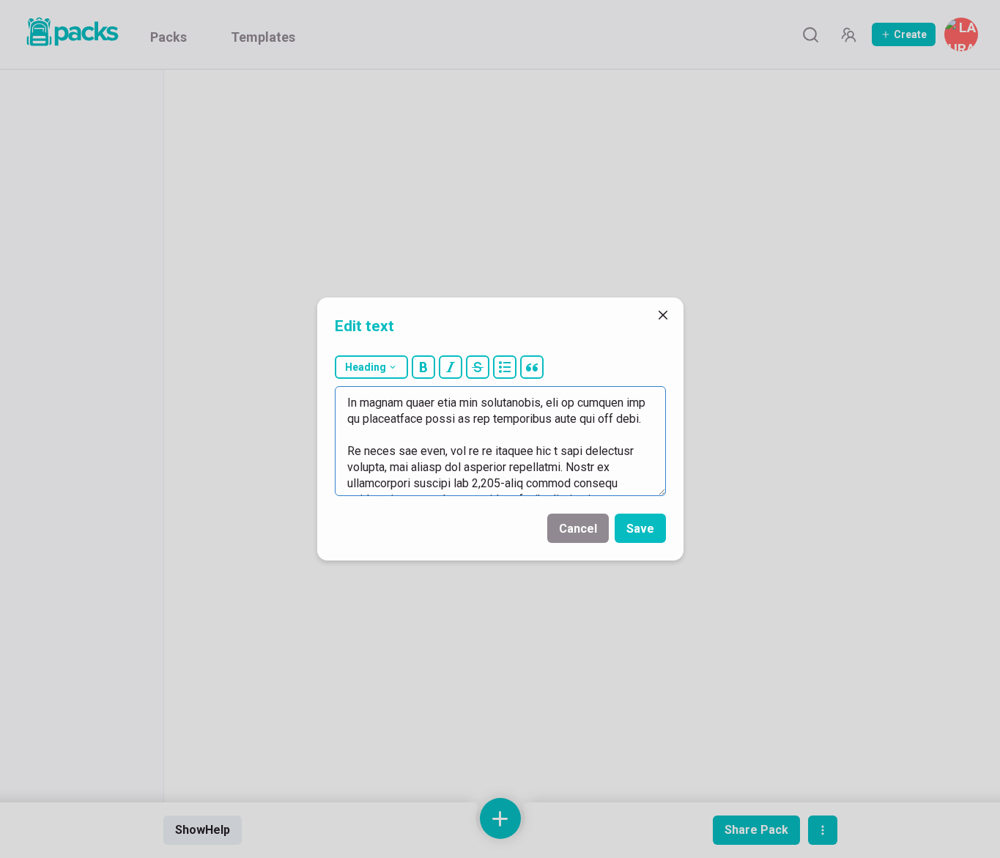
click at [455, 468] on textarea at bounding box center [500, 441] width 331 height 110
click at [476, 451] on textarea at bounding box center [500, 441] width 331 height 110
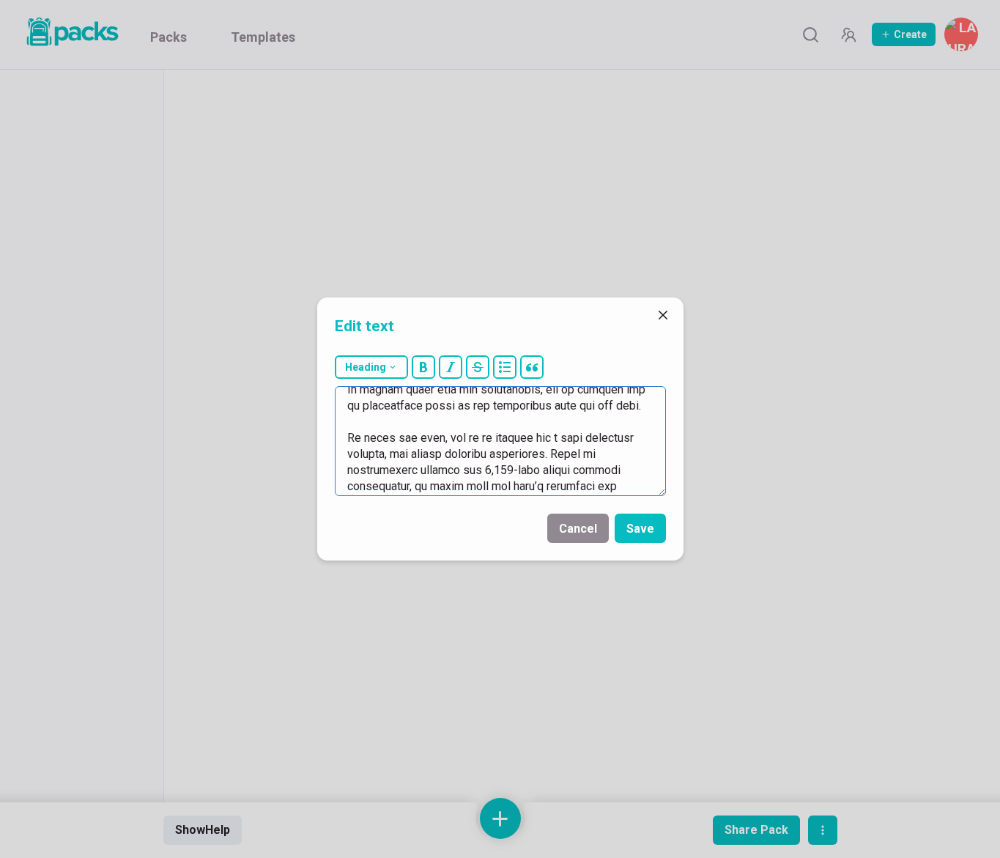
click at [541, 456] on textarea at bounding box center [500, 441] width 331 height 110
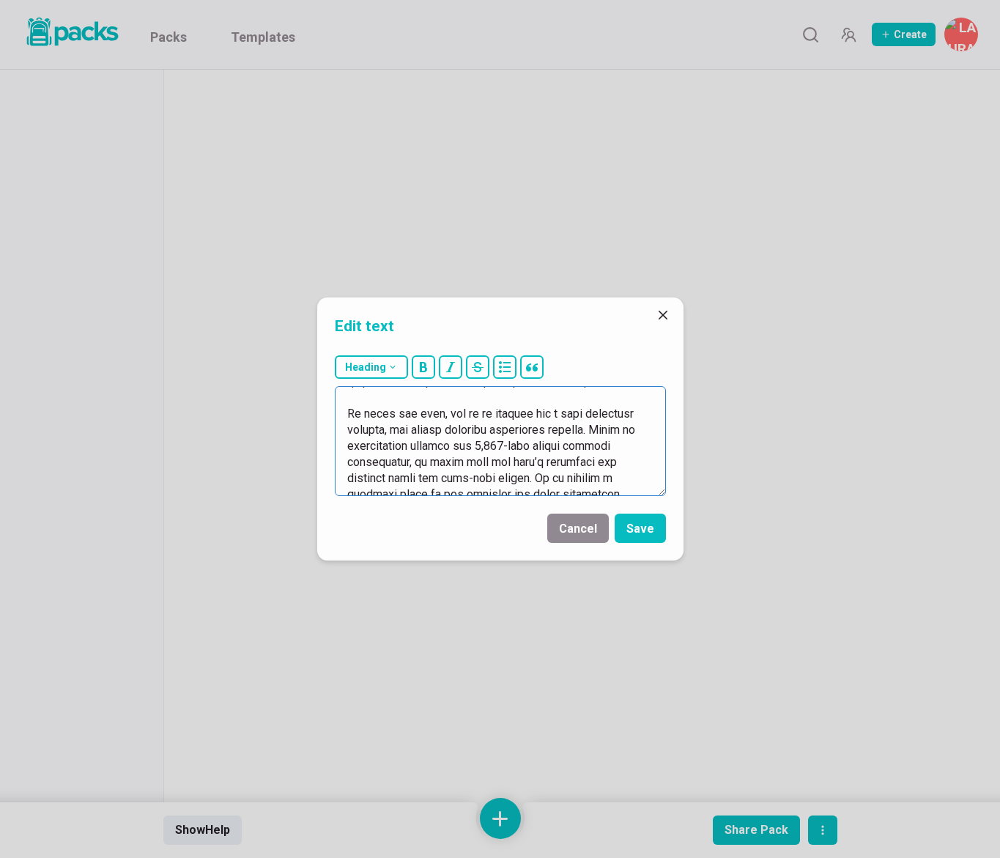
scroll to position [242, 0]
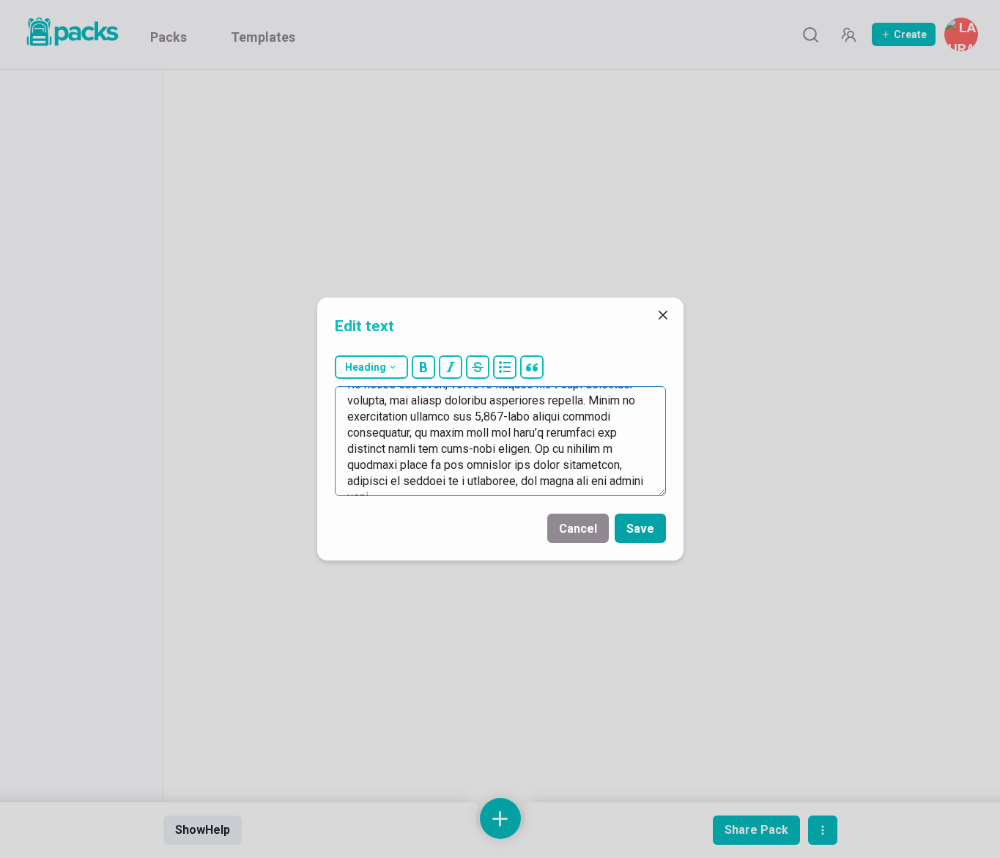
drag, startPoint x: 592, startPoint y: 429, endPoint x: 631, endPoint y: 520, distance: 98.2
click at [631, 520] on form "Heading # H1 ## H2 ### H3 Cancel Save" at bounding box center [500, 455] width 366 height 211
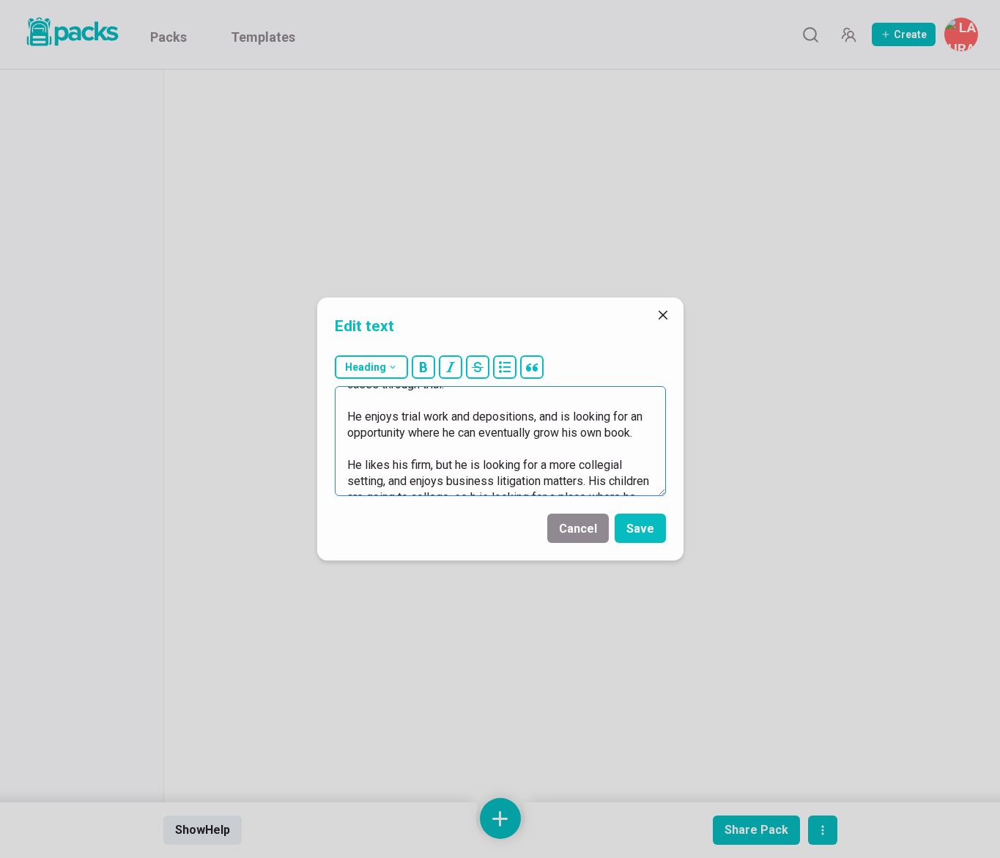
scroll to position [193, 0]
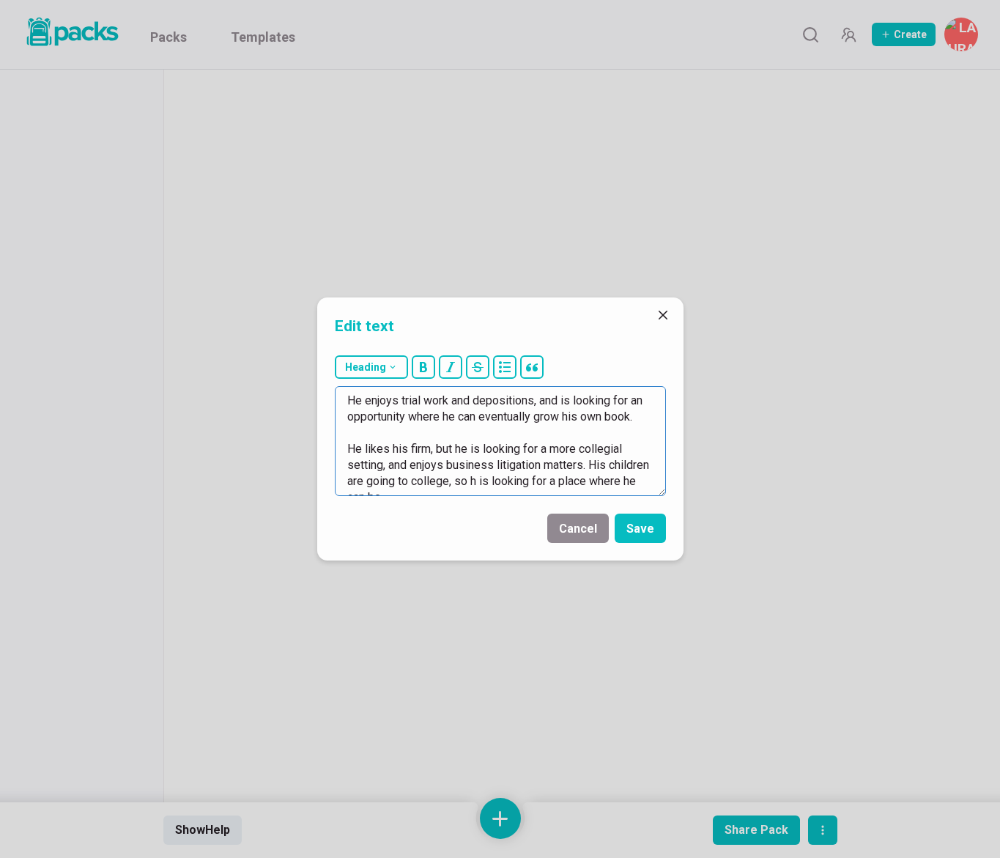
drag, startPoint x: 478, startPoint y: 467, endPoint x: 482, endPoint y: 473, distance: 7.9
click at [478, 467] on textarea "for the last 5 years, he has been with the same team, moving from Ropers [PERSO…" at bounding box center [500, 441] width 331 height 110
click at [510, 479] on textarea "for the last 5 years, he has been with the same team, moving from Ropers [PERSO…" at bounding box center [500, 441] width 331 height 110
drag, startPoint x: 497, startPoint y: 465, endPoint x: 517, endPoint y: 494, distance: 35.4
click at [517, 491] on textarea "for the last 5 years, he has been with the same team, moving from Ropers [PERSO…" at bounding box center [500, 441] width 331 height 110
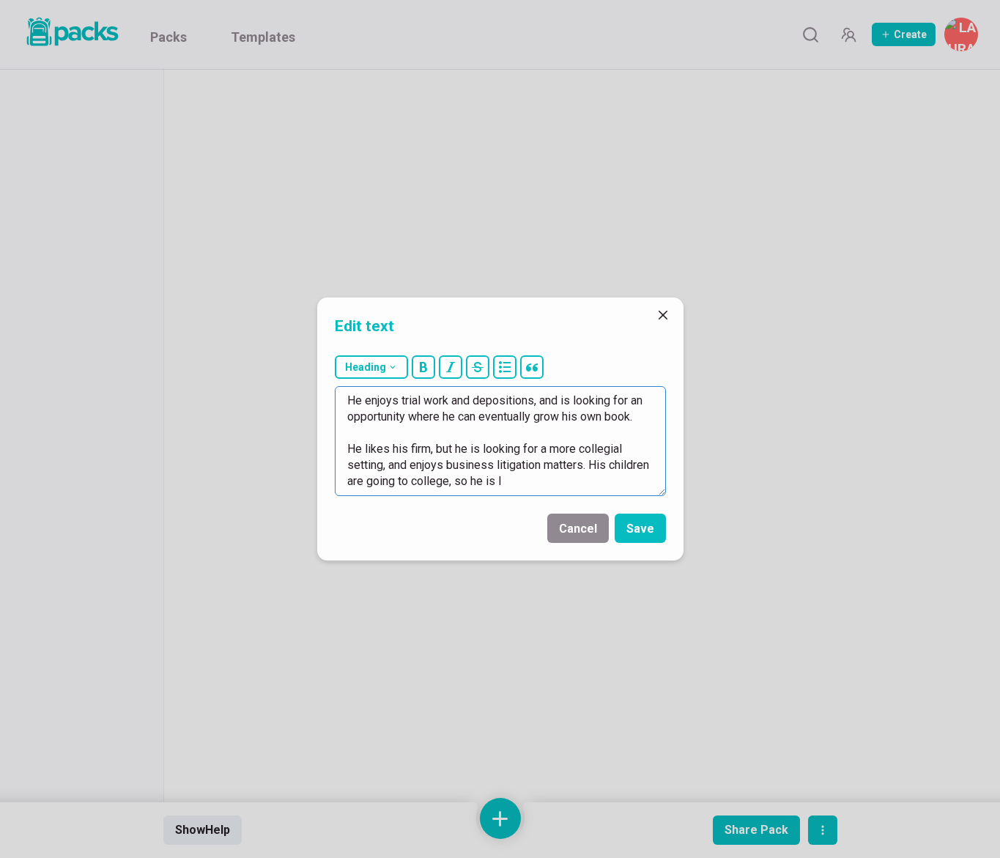
scroll to position [177, 0]
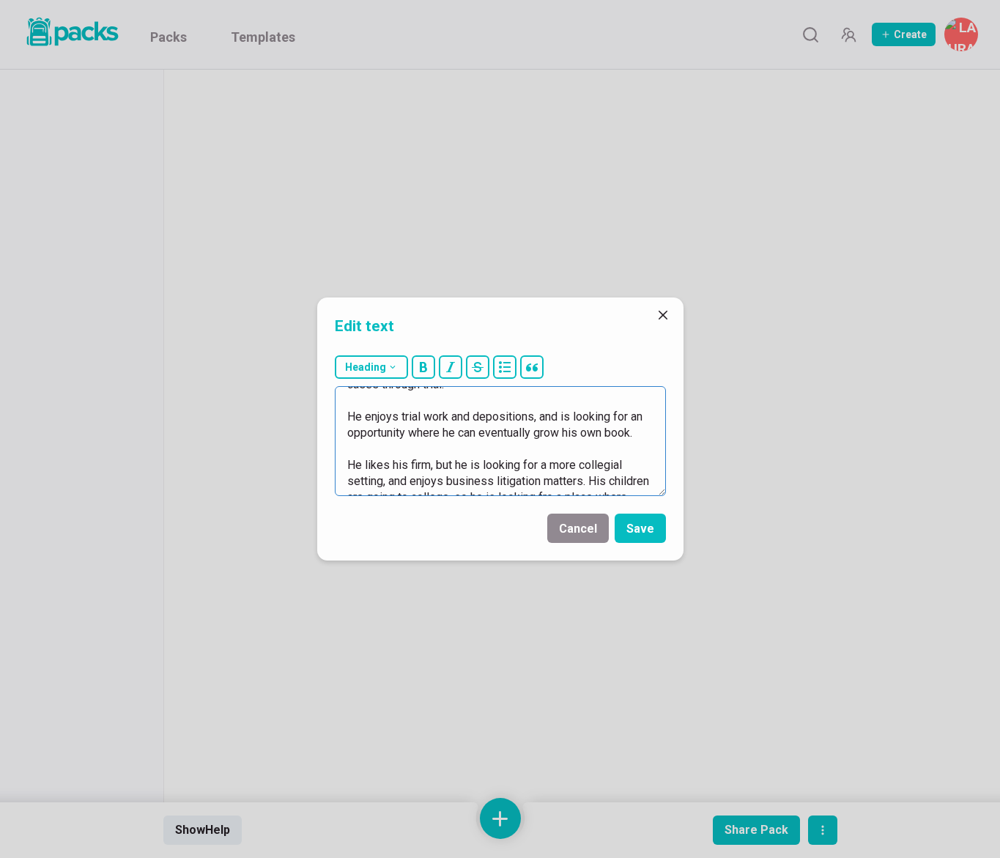
click at [594, 464] on textarea "for the last 5 years, he has been with the same team, moving from Ropers [PERSO…" at bounding box center [500, 441] width 331 height 110
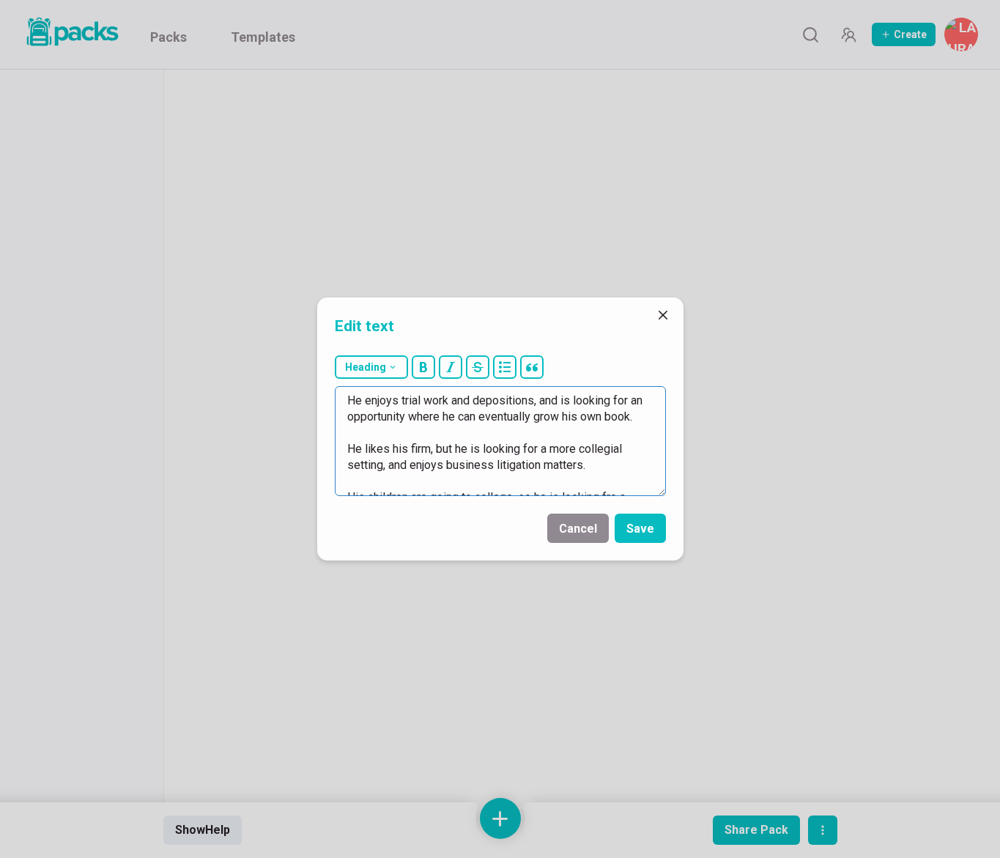
scroll to position [210, 0]
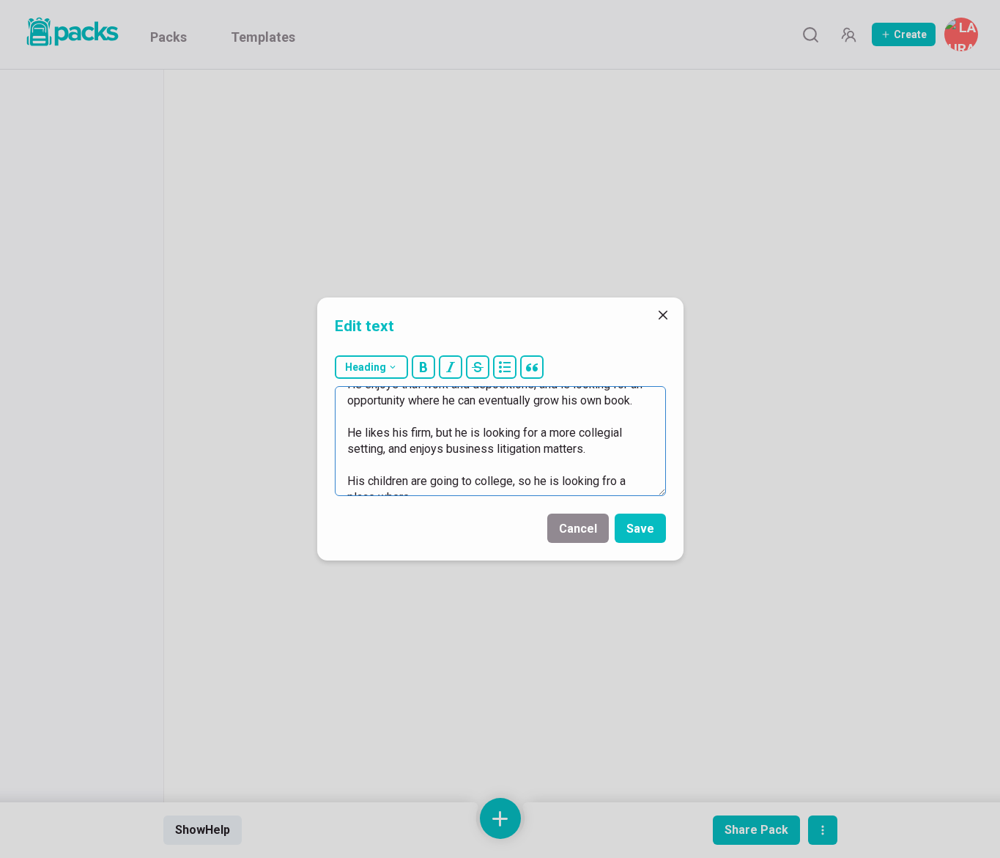
click at [430, 464] on textarea "for the last 5 years, he has been with the same team, moving from Ropers [PERSO…" at bounding box center [500, 441] width 331 height 110
click at [393, 481] on textarea "for the last 5 years, he has been with the same team, moving from Ropers [PERSO…" at bounding box center [500, 441] width 331 height 110
click at [480, 484] on textarea "for the last 5 years, he has been with the same team, moving from Ropers [PERSO…" at bounding box center [500, 441] width 331 height 110
type textarea "for the last 5 years, he has been with the same team, moving from Ropers [PERSO…"
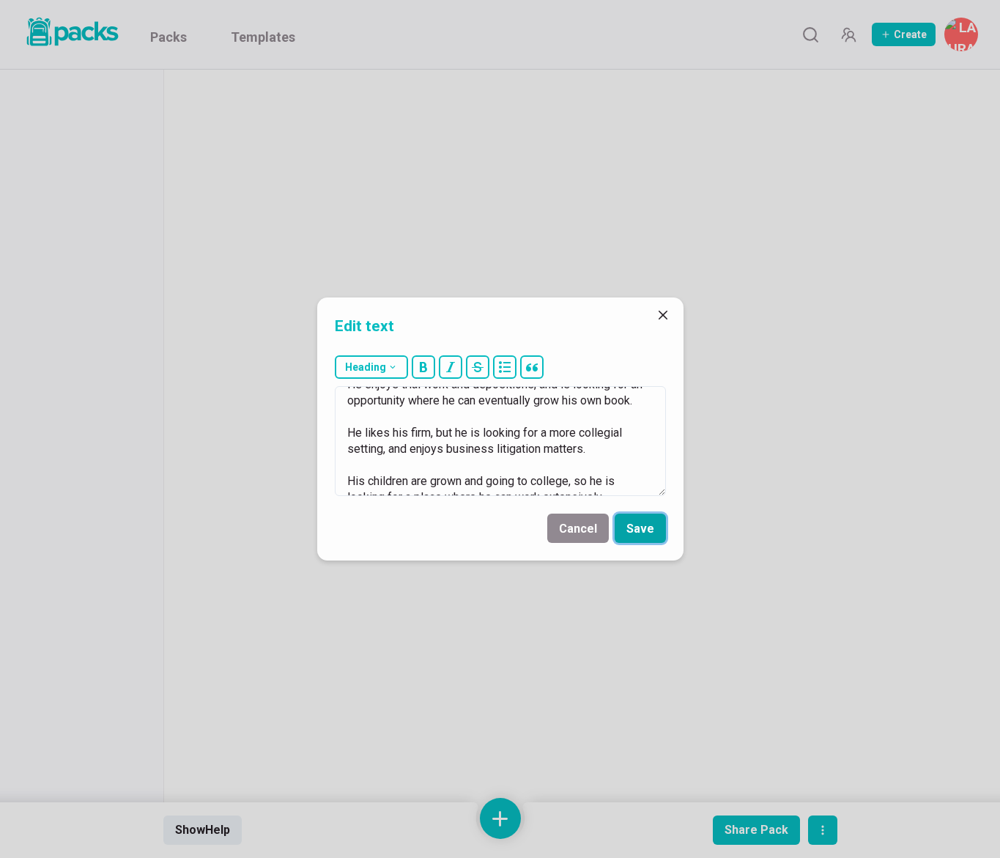
click at [654, 531] on button "Save" at bounding box center [640, 528] width 51 height 29
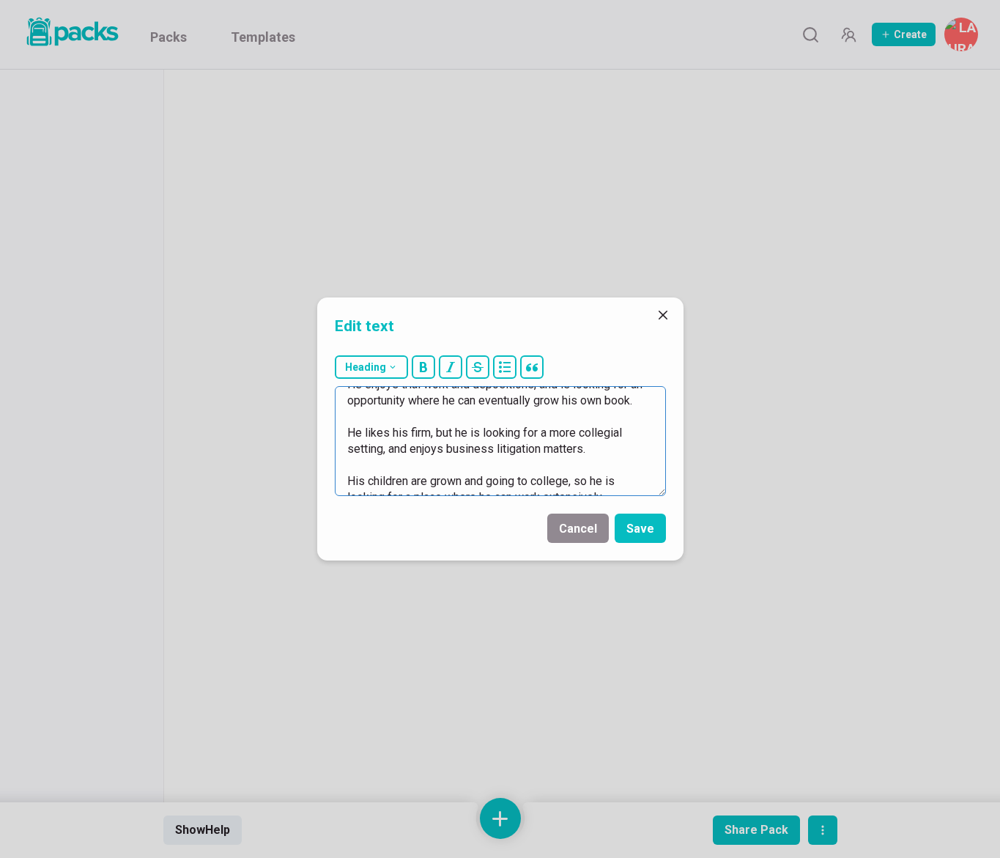
click at [346, 421] on textarea "for the last 5 years, he has been with the same team, moving from Ropers [PERSO…" at bounding box center [500, 441] width 331 height 110
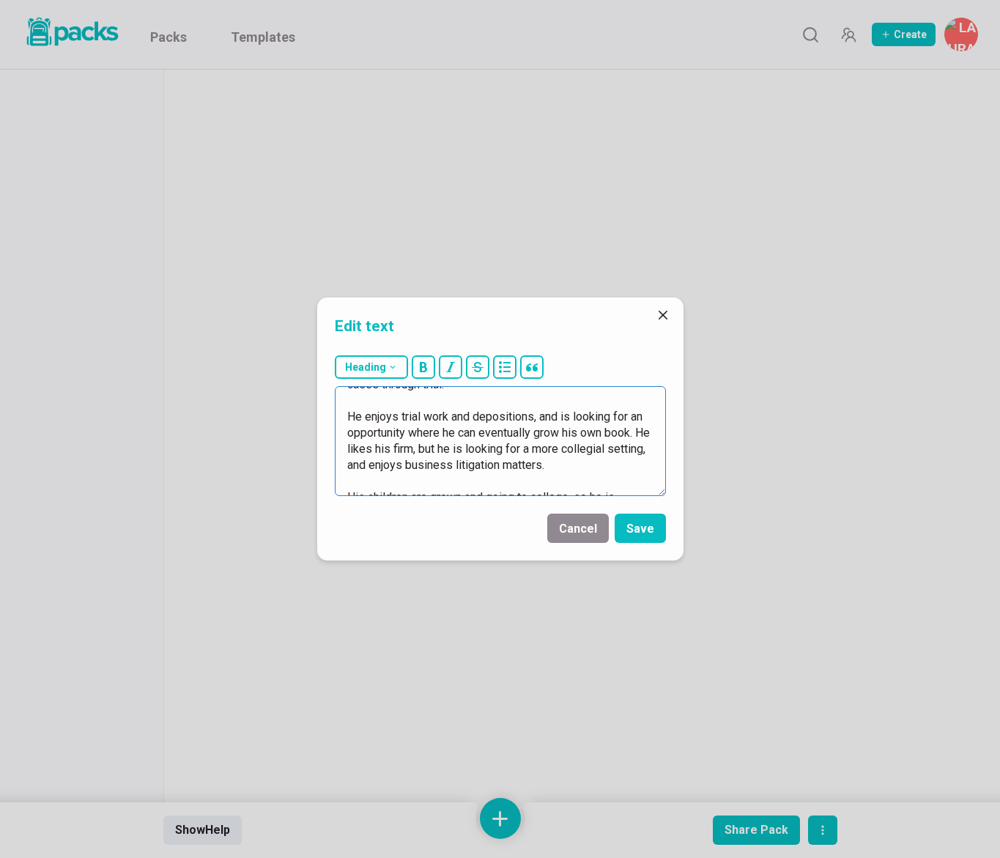
scroll to position [193, 0]
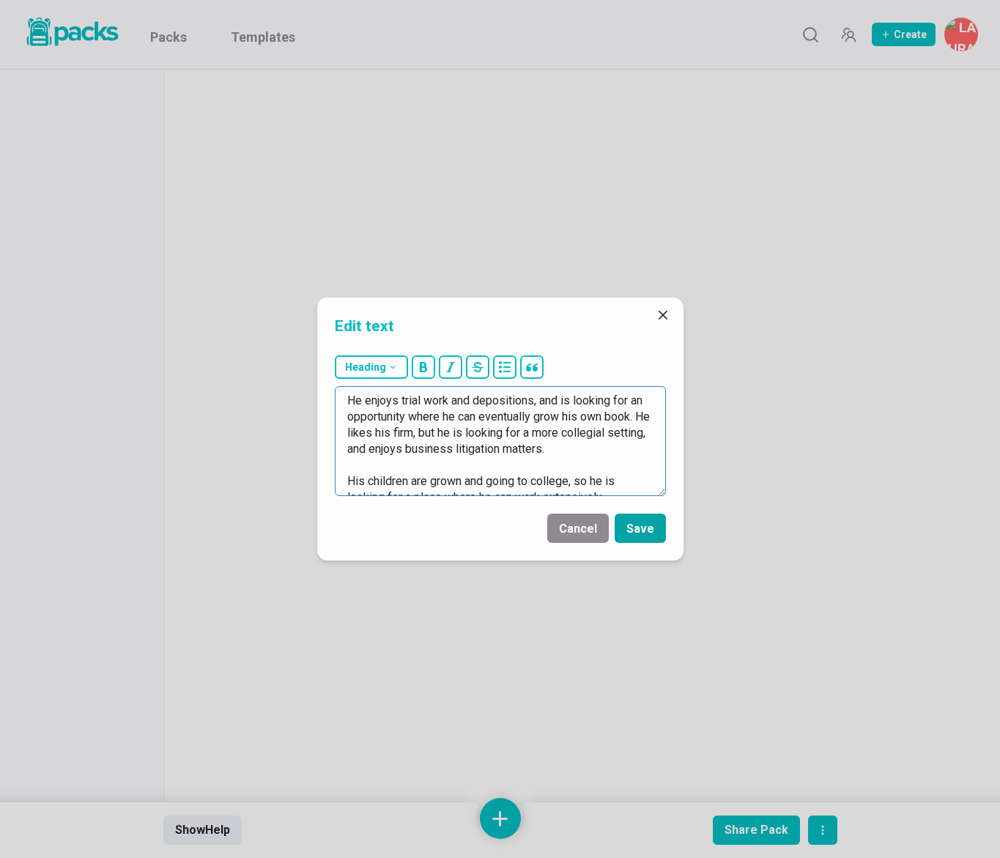
type textarea "for the last 5 years, he has been with the same team, moving from Ropers [PERSO…"
click at [637, 525] on button "Save" at bounding box center [640, 528] width 51 height 29
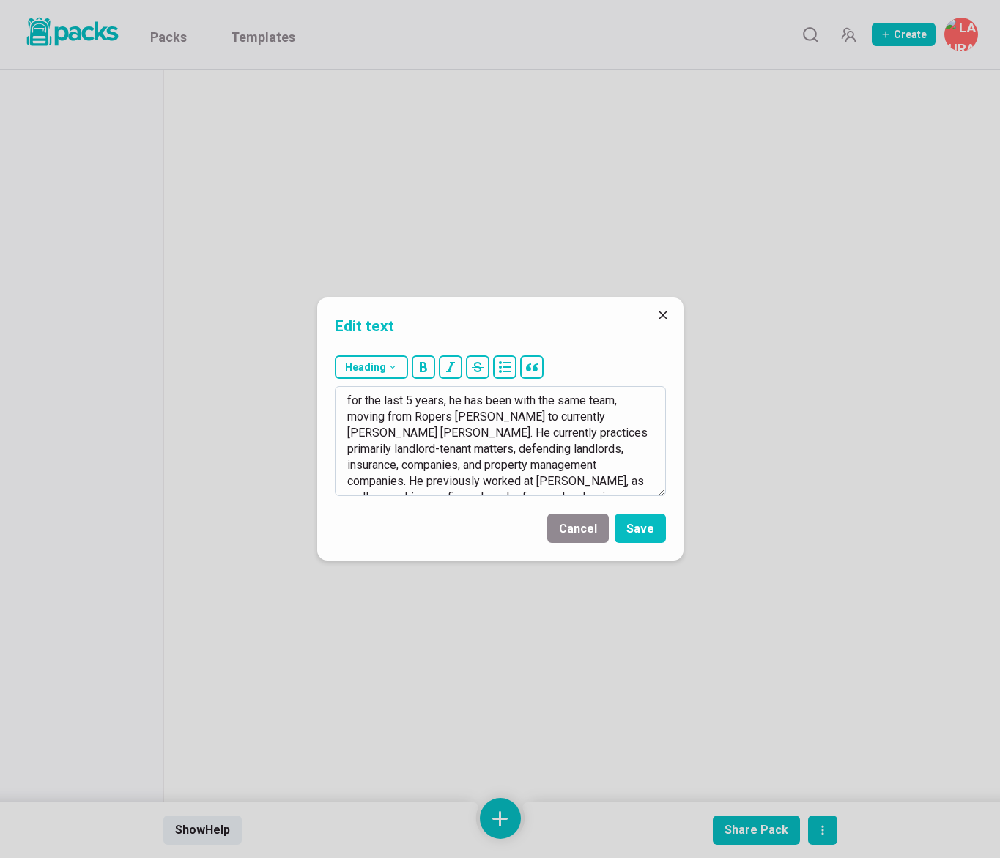
click at [352, 399] on textarea "for the last 5 years, he has been with the same team, moving from Ropers [PERSO…" at bounding box center [500, 441] width 331 height 110
type textarea "For the last 5 years, he has been with the same team, moving from Ropers [PERSO…"
click at [645, 534] on button "Save" at bounding box center [640, 528] width 51 height 29
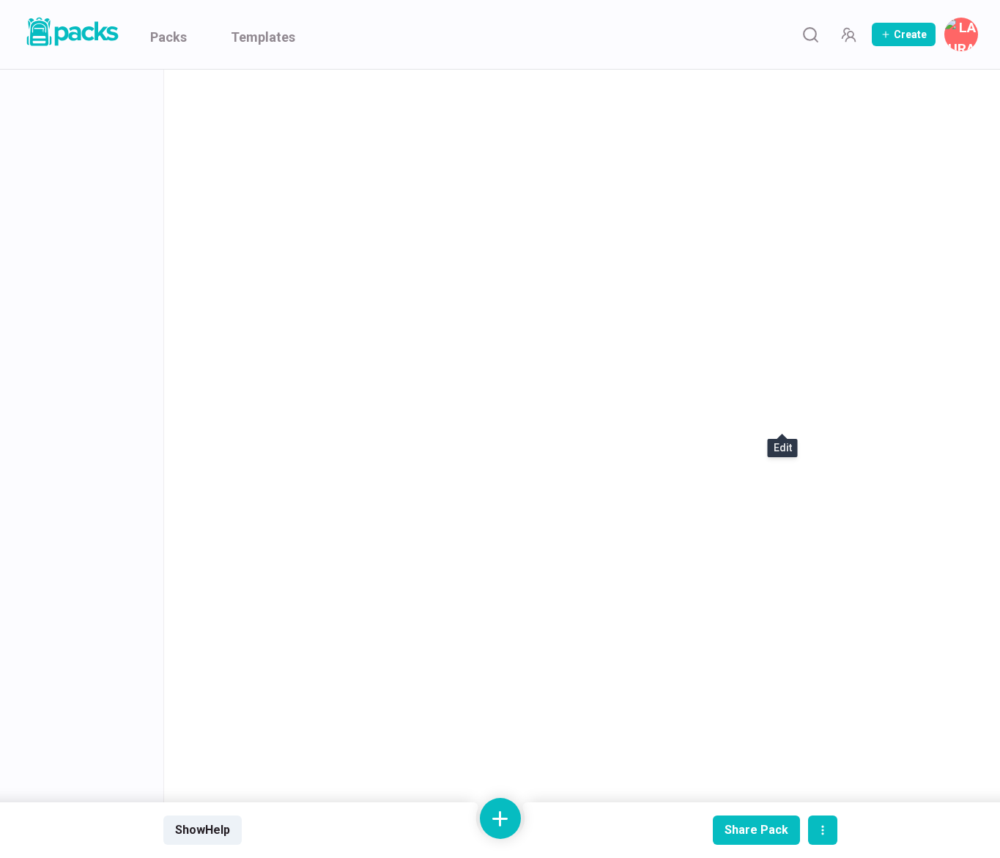
scroll to position [357, 0]
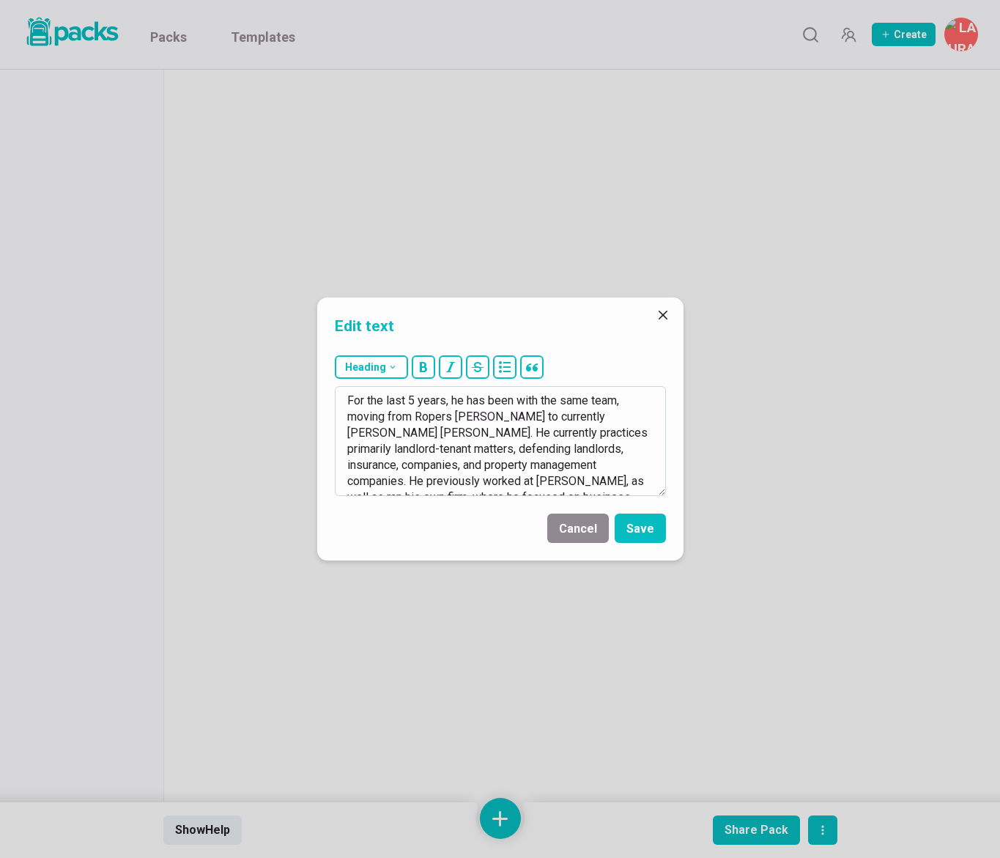
click at [379, 432] on textarea "For the last 5 years, he has been with the same team, moving from Ropers [PERSO…" at bounding box center [500, 441] width 331 height 110
click at [479, 438] on textarea "For the last 5 years, he has been with the same team, moving from Ropers [PERSO…" at bounding box center [500, 441] width 331 height 110
type textarea "For the last 5 years, he has been with the same team, moving from Ropers [PERSO…"
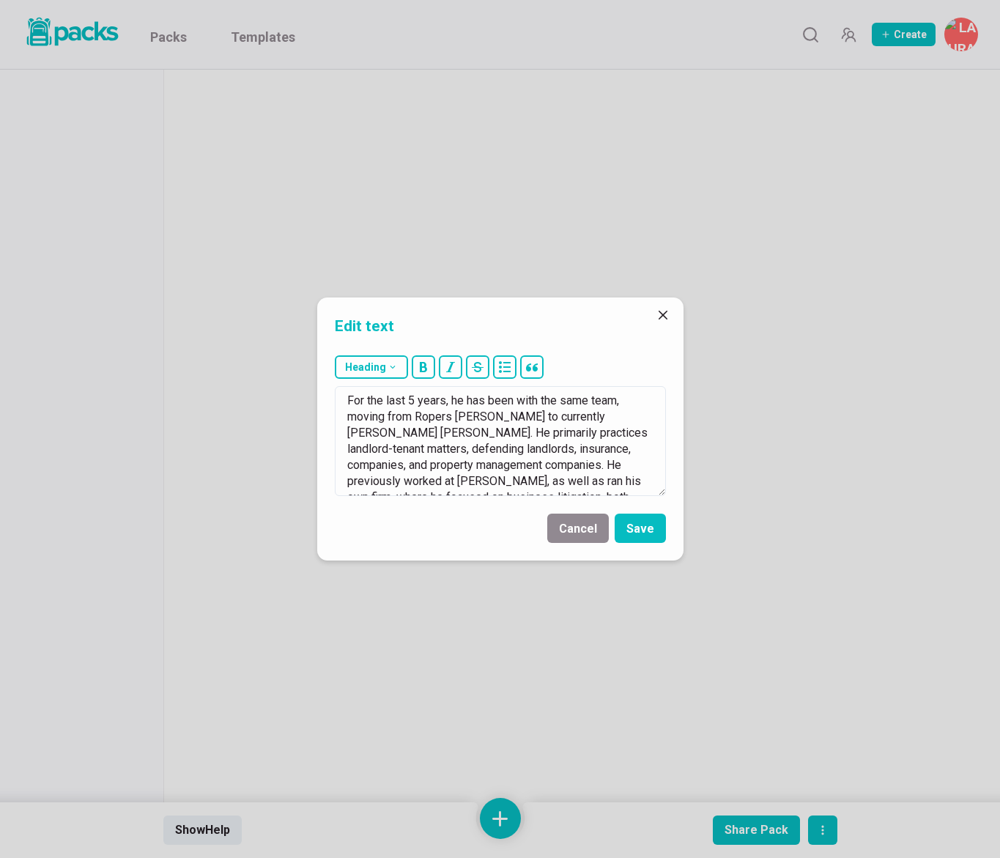
click at [646, 544] on footer "Cancel Save" at bounding box center [500, 531] width 366 height 59
click at [647, 536] on button "Save" at bounding box center [640, 528] width 51 height 29
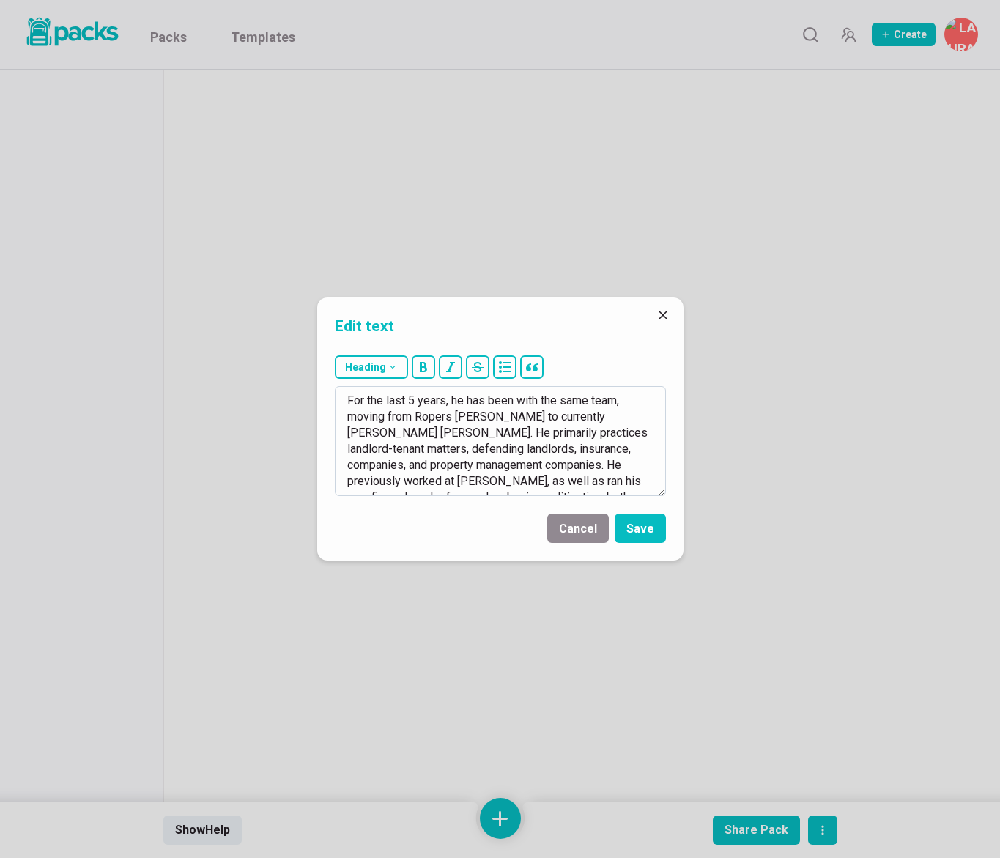
click at [453, 451] on textarea "For the last 5 years, he has been with the same team, moving from Ropers [PERSO…" at bounding box center [500, 441] width 331 height 110
type textarea "For the last 5 years, he has been with the same team, moving from Ropers [PERSO…"
click at [626, 525] on button "Save" at bounding box center [640, 528] width 51 height 29
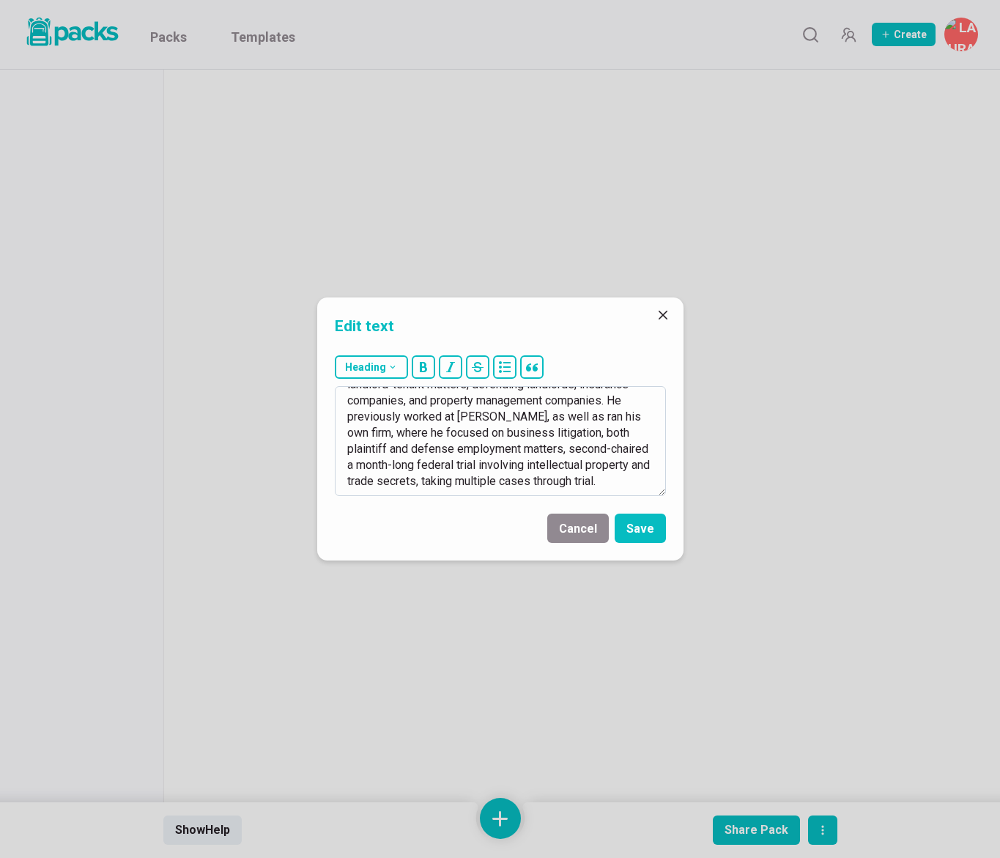
scroll to position [66, 0]
click at [555, 462] on textarea "For the last 5 years, he has been with the same team, moving from Ropers [PERSO…" at bounding box center [500, 441] width 331 height 110
click at [554, 462] on textarea "For the last 5 years, he has been with the same team, moving from Ropers [PERSO…" at bounding box center [500, 441] width 331 height 110
type textarea "For the last 5 years, he has been with the same team, moving from Ropers [PERSO…"
click at [635, 528] on button "Save" at bounding box center [640, 528] width 51 height 29
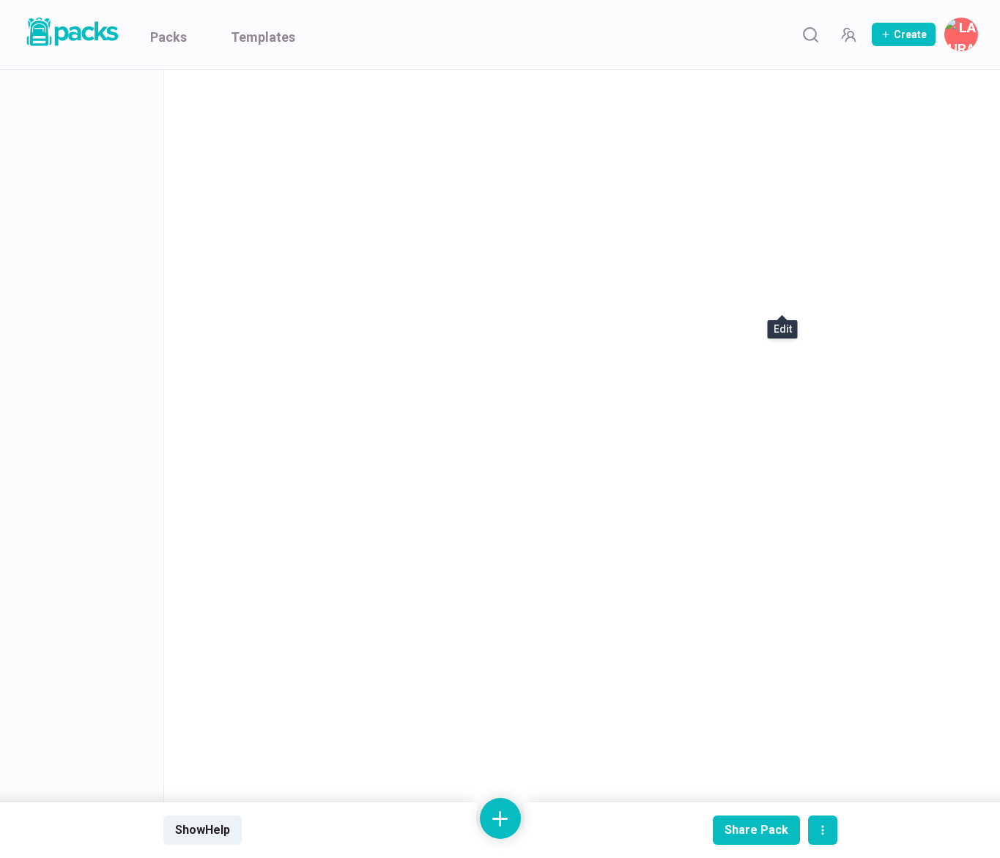
scroll to position [0, 0]
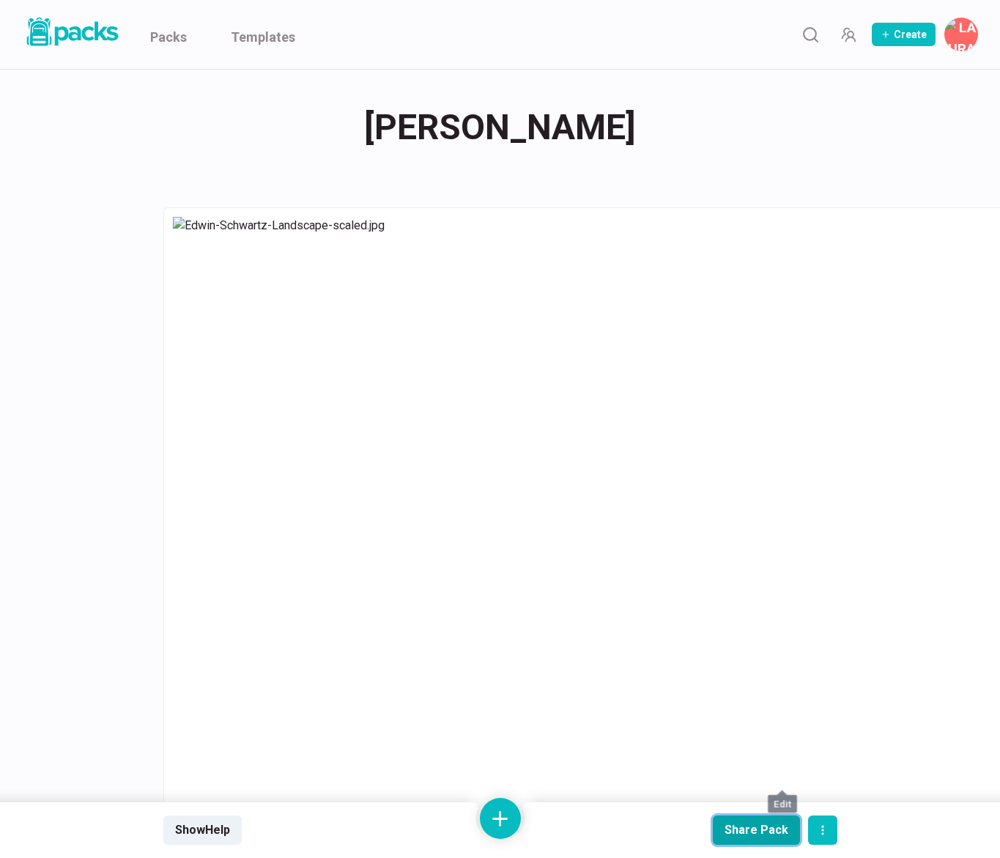
click at [759, 833] on div "Share Pack" at bounding box center [757, 830] width 64 height 14
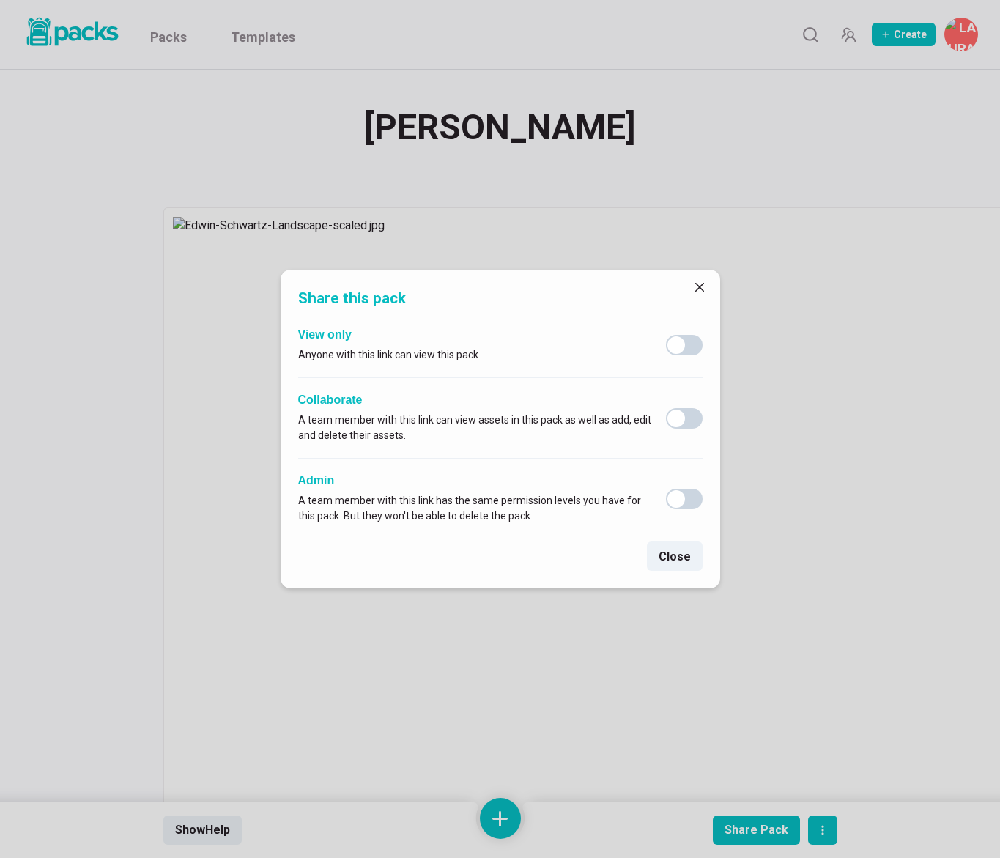
click at [668, 339] on span at bounding box center [684, 345] width 37 height 21
click at [666, 335] on input "checkbox" at bounding box center [665, 334] width 1 height 1
checkbox input "true"
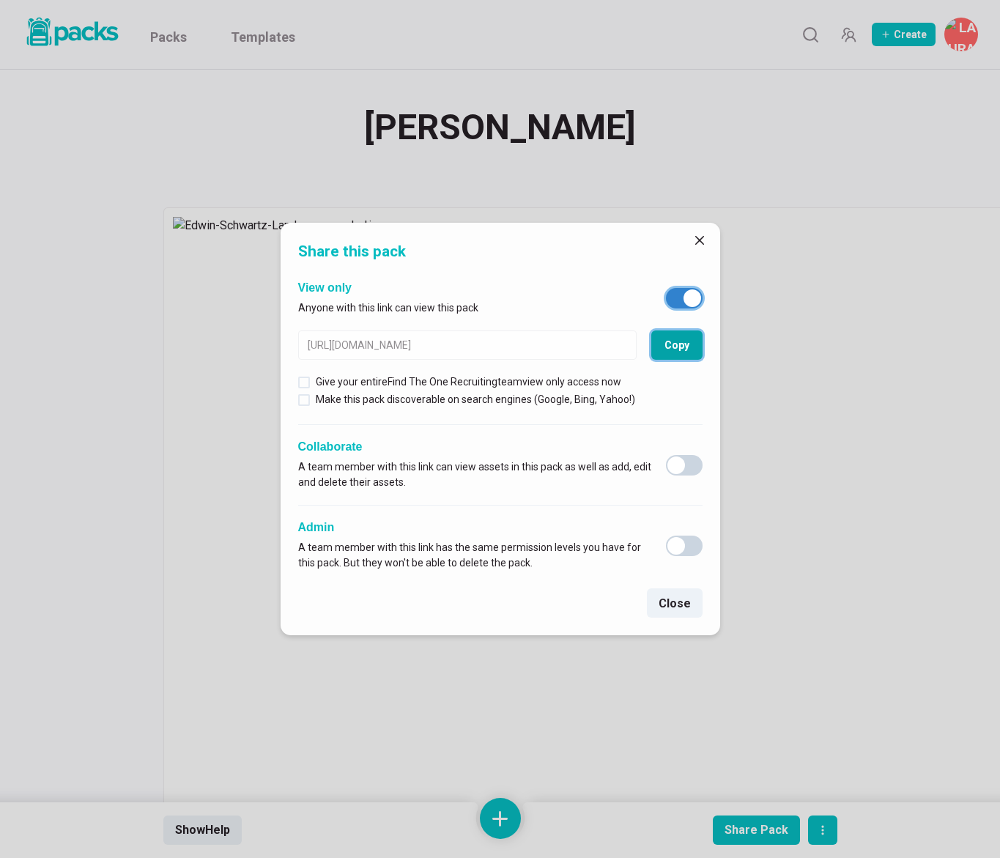
click at [668, 340] on button "Copy" at bounding box center [676, 345] width 51 height 29
click at [695, 236] on icon "Close" at bounding box center [699, 240] width 9 height 9
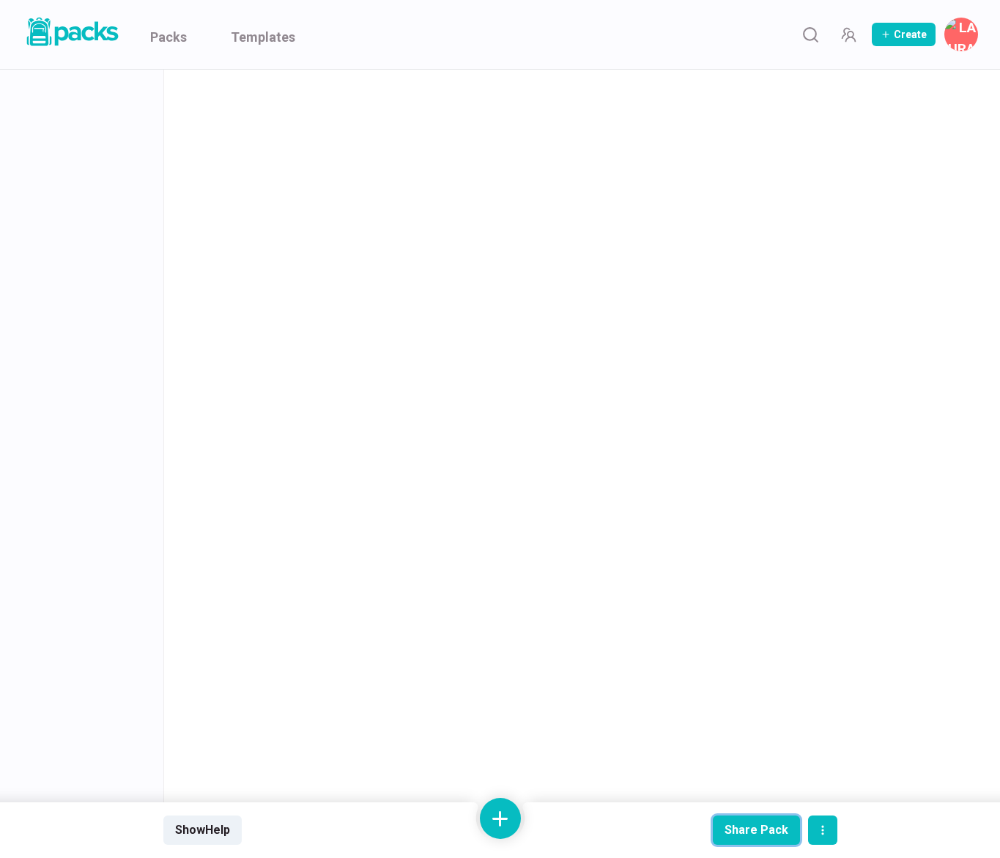
scroll to position [375, 0]
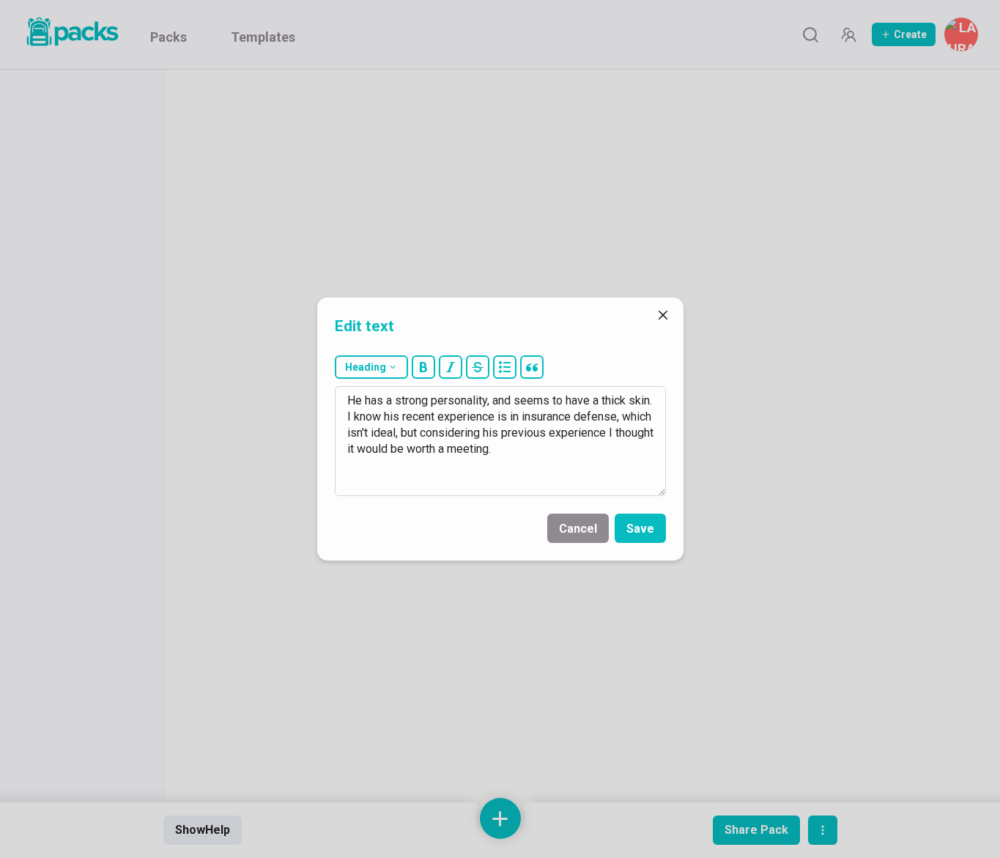
click at [540, 466] on textarea "He has a strong personality, and seems to have a thick skin. I know his recent …" at bounding box center [500, 441] width 331 height 110
drag, startPoint x: 373, startPoint y: 419, endPoint x: 566, endPoint y: 446, distance: 194.6
click at [566, 446] on textarea "He has a strong personality, and seems to have a thick skin. I know his recent …" at bounding box center [500, 441] width 331 height 110
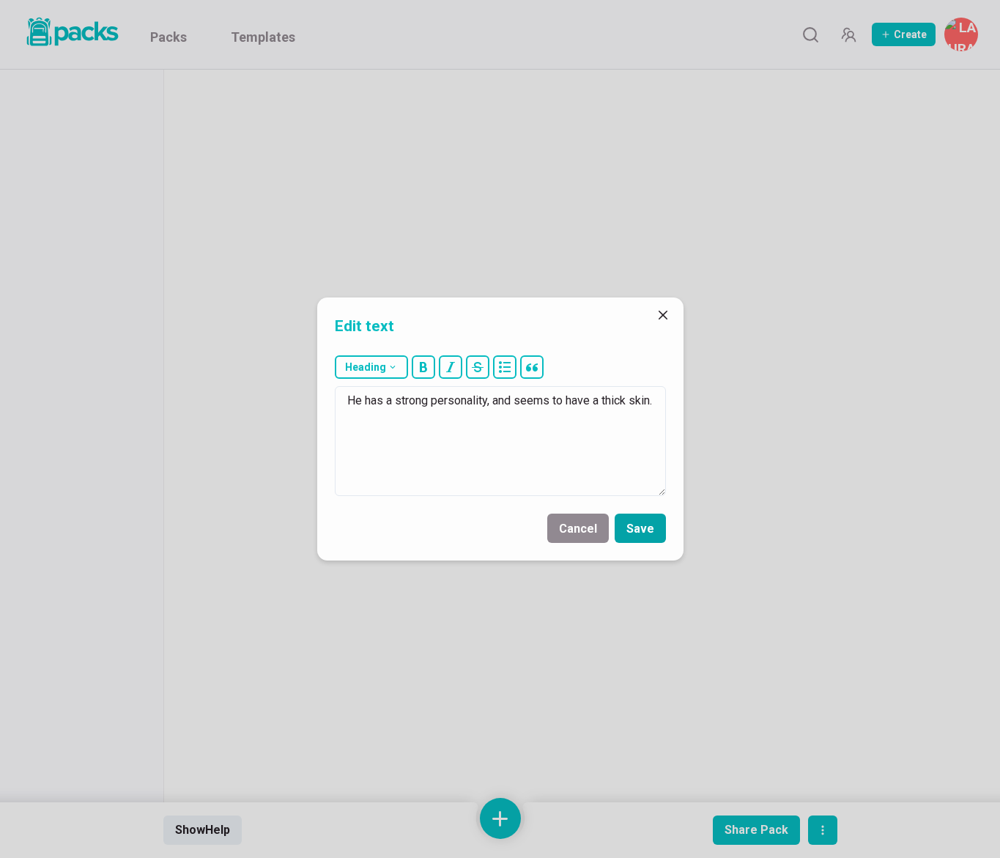
type textarea "He has a strong personality, and seems to have a thick skin."
click at [636, 531] on button "Save" at bounding box center [640, 528] width 51 height 29
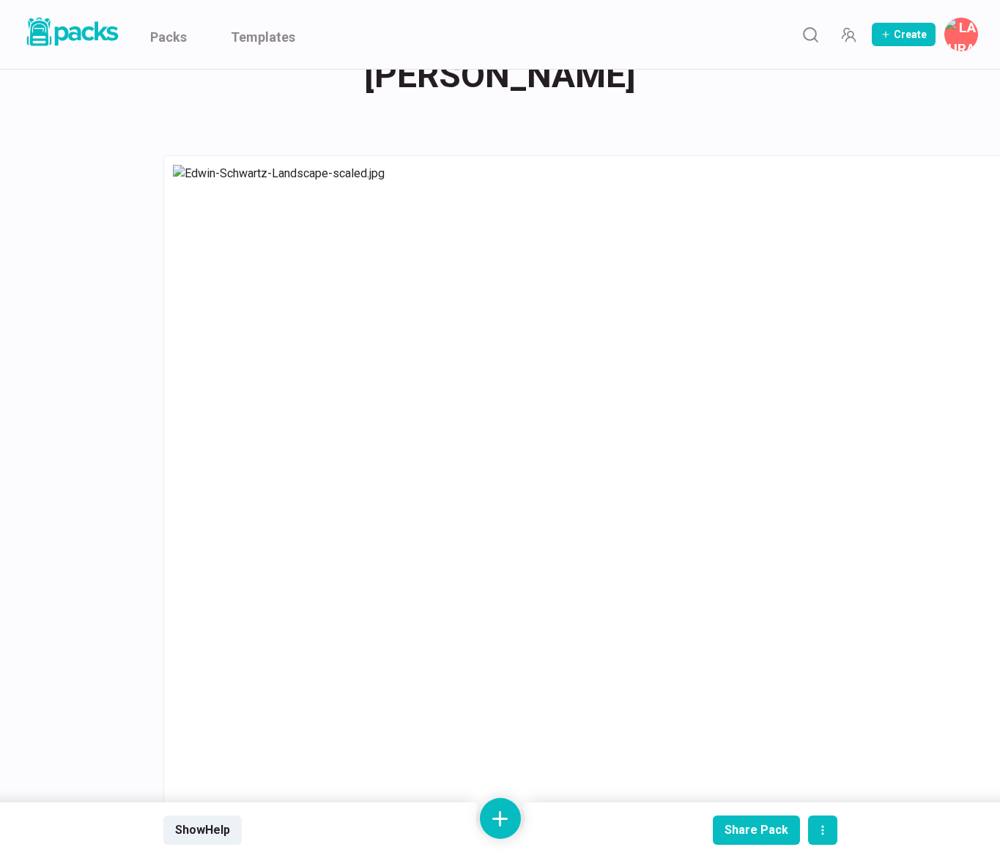
scroll to position [54, 0]
